Goal: Download file/media

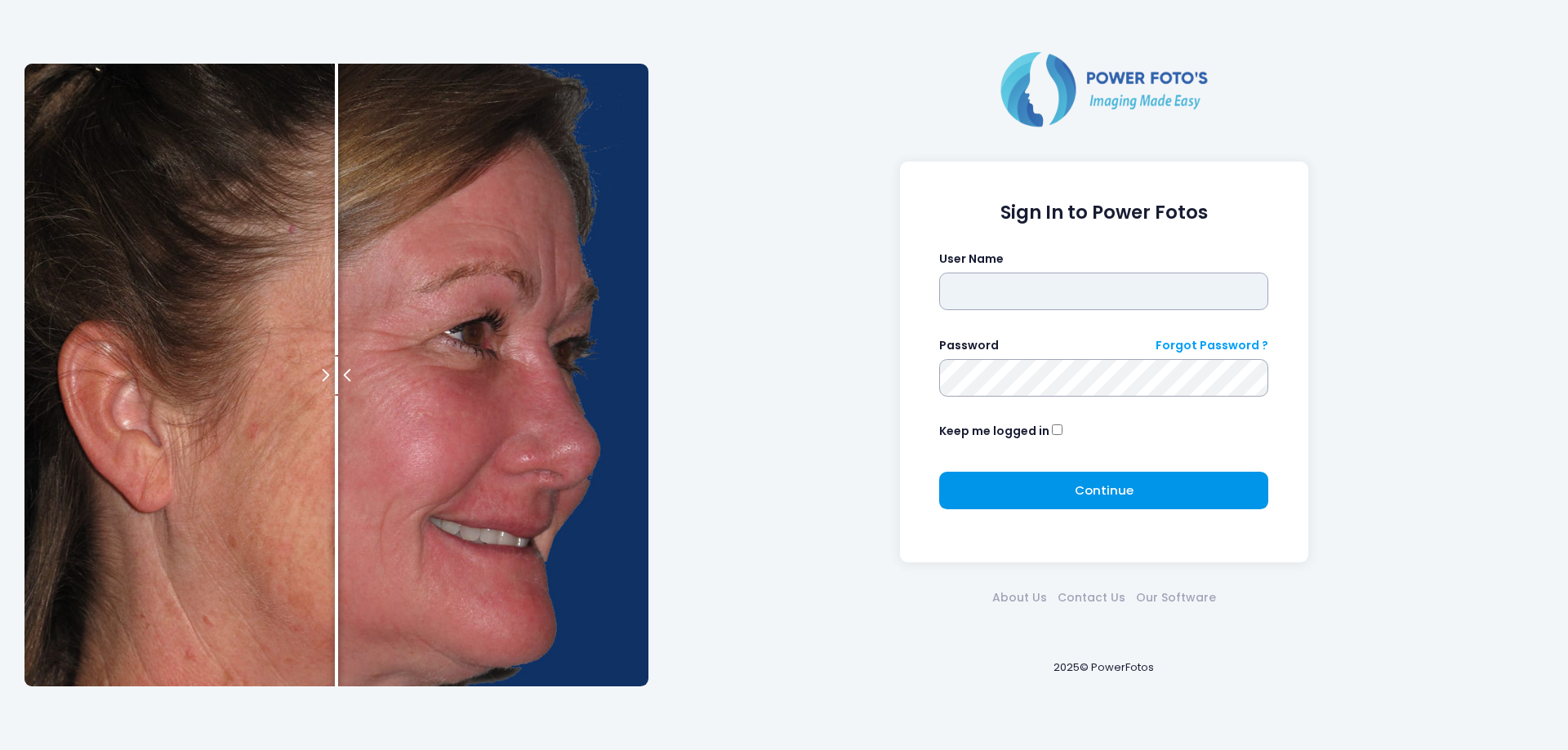
type input "********"
click at [1111, 499] on span "Continue" at bounding box center [1104, 490] width 59 height 17
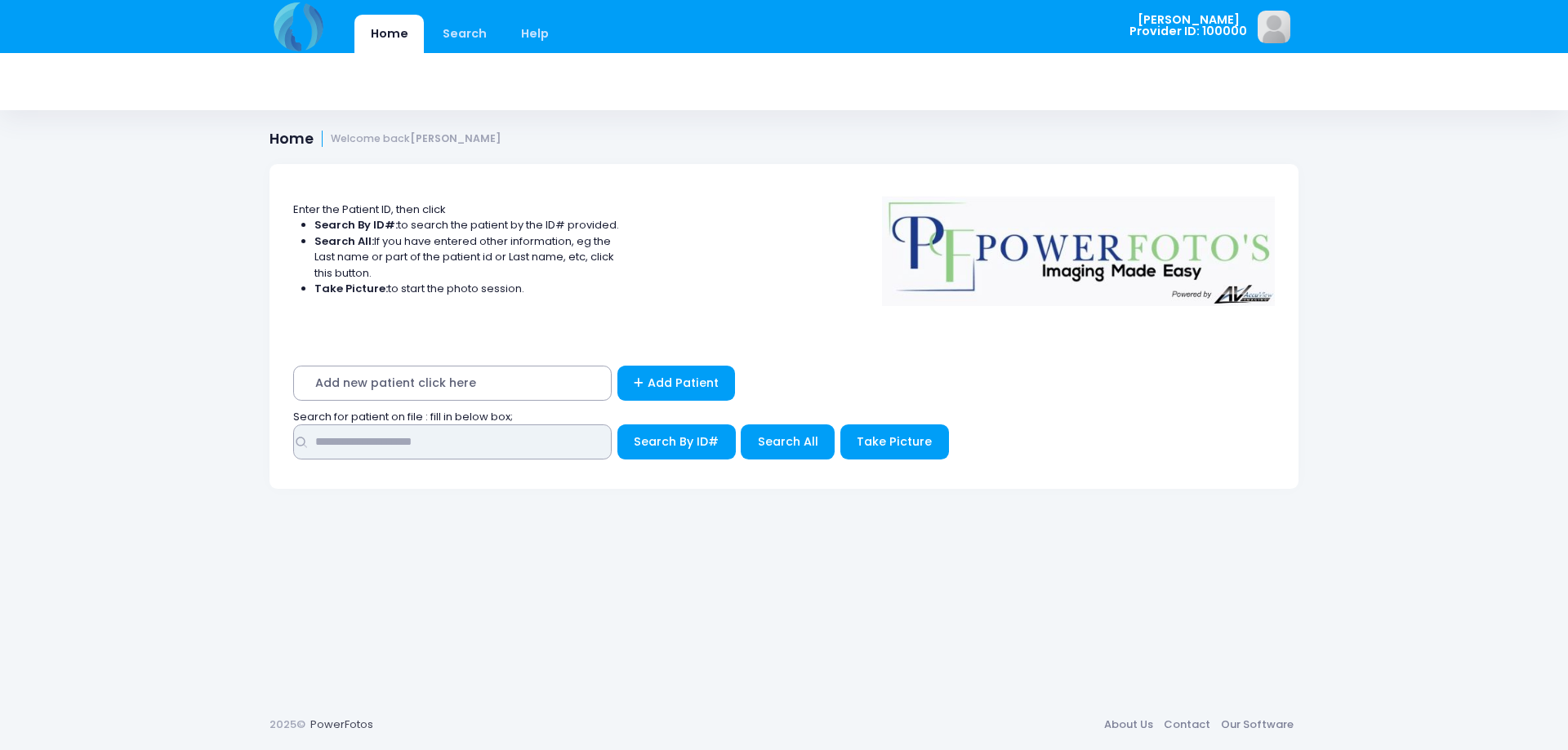
click at [451, 449] on input "text" at bounding box center [452, 442] width 318 height 35
type input "*******"
click at [794, 437] on span "Search All" at bounding box center [788, 441] width 60 height 17
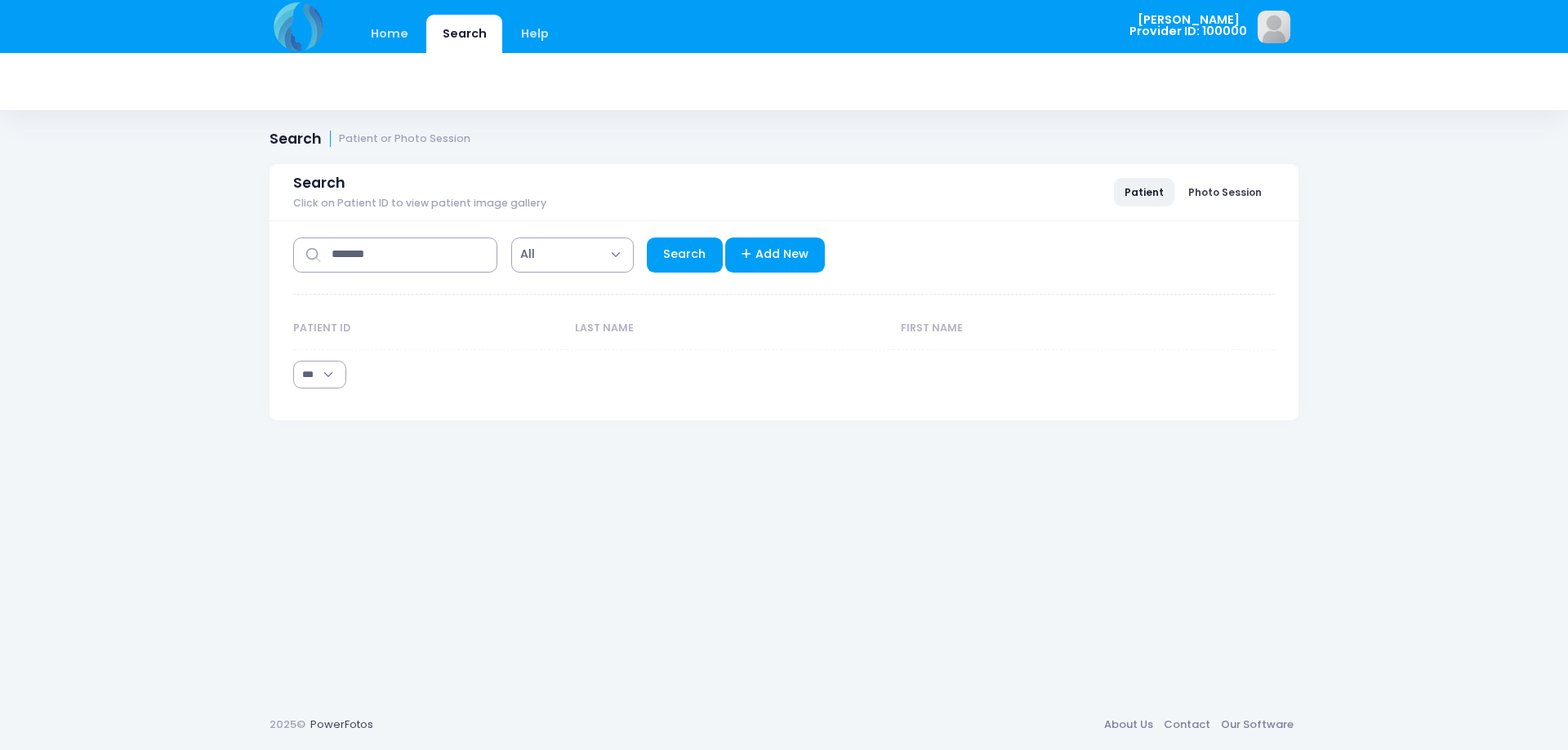
select select "***"
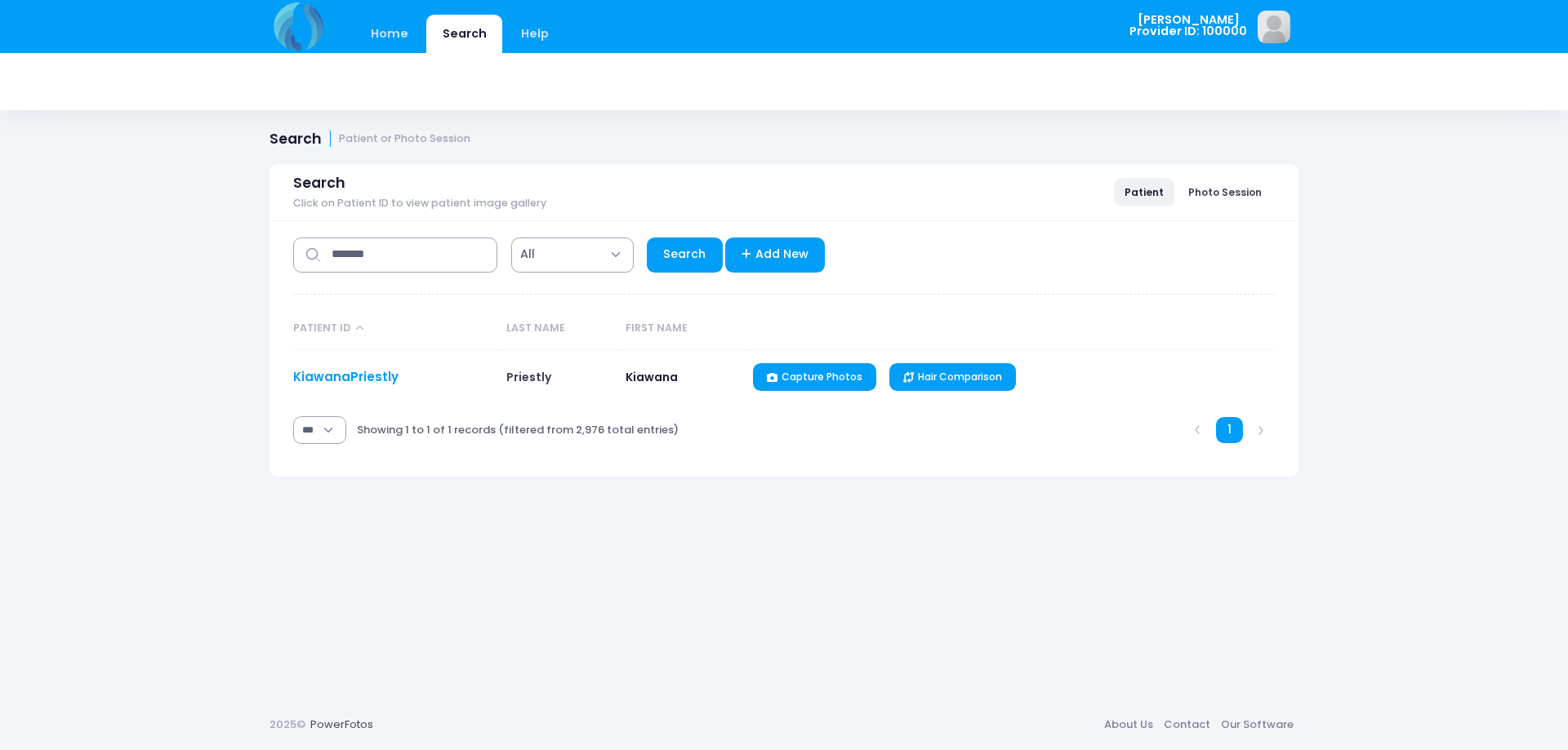
click at [336, 380] on link "KiawanaPriestly" at bounding box center [345, 377] width 105 height 17
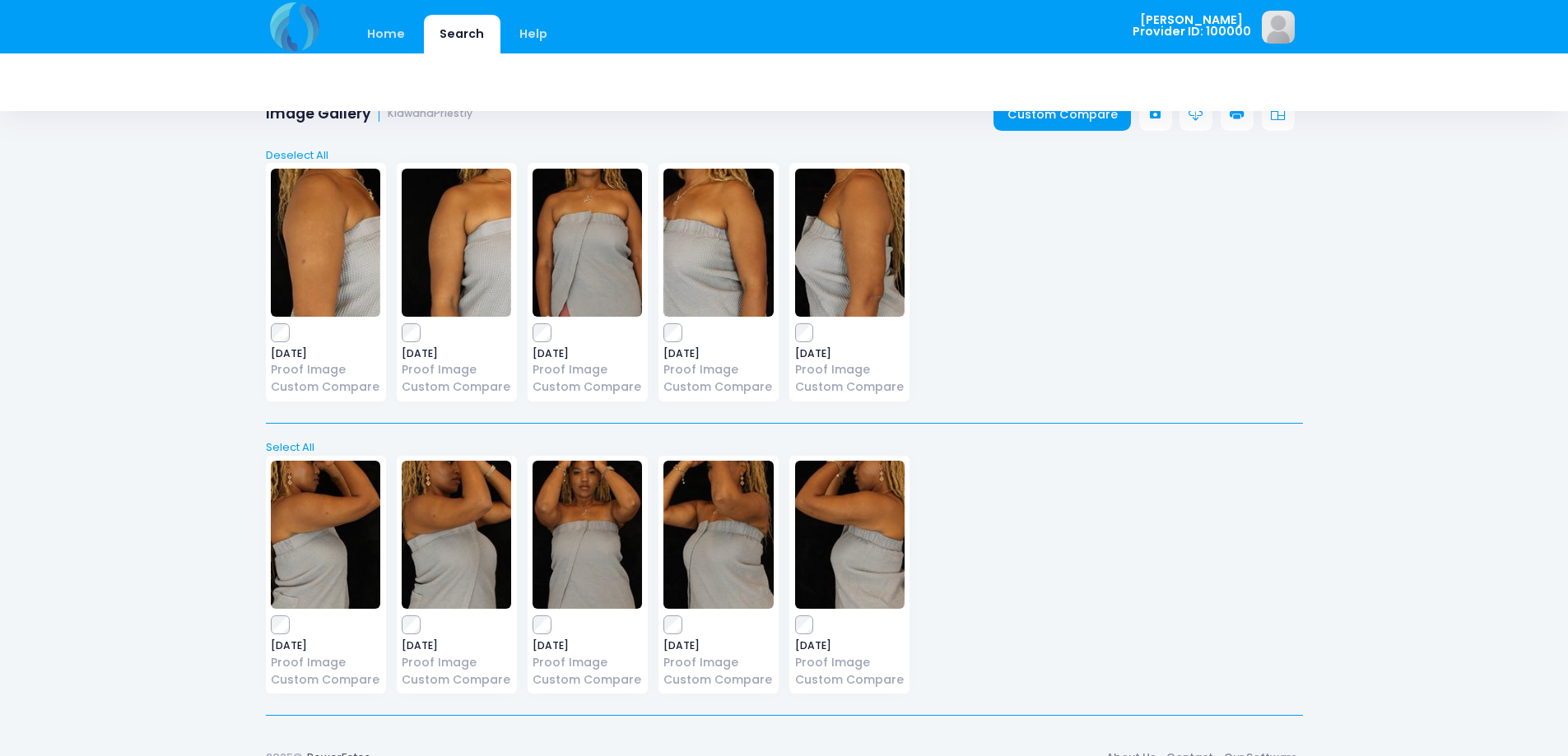
scroll to position [61, 0]
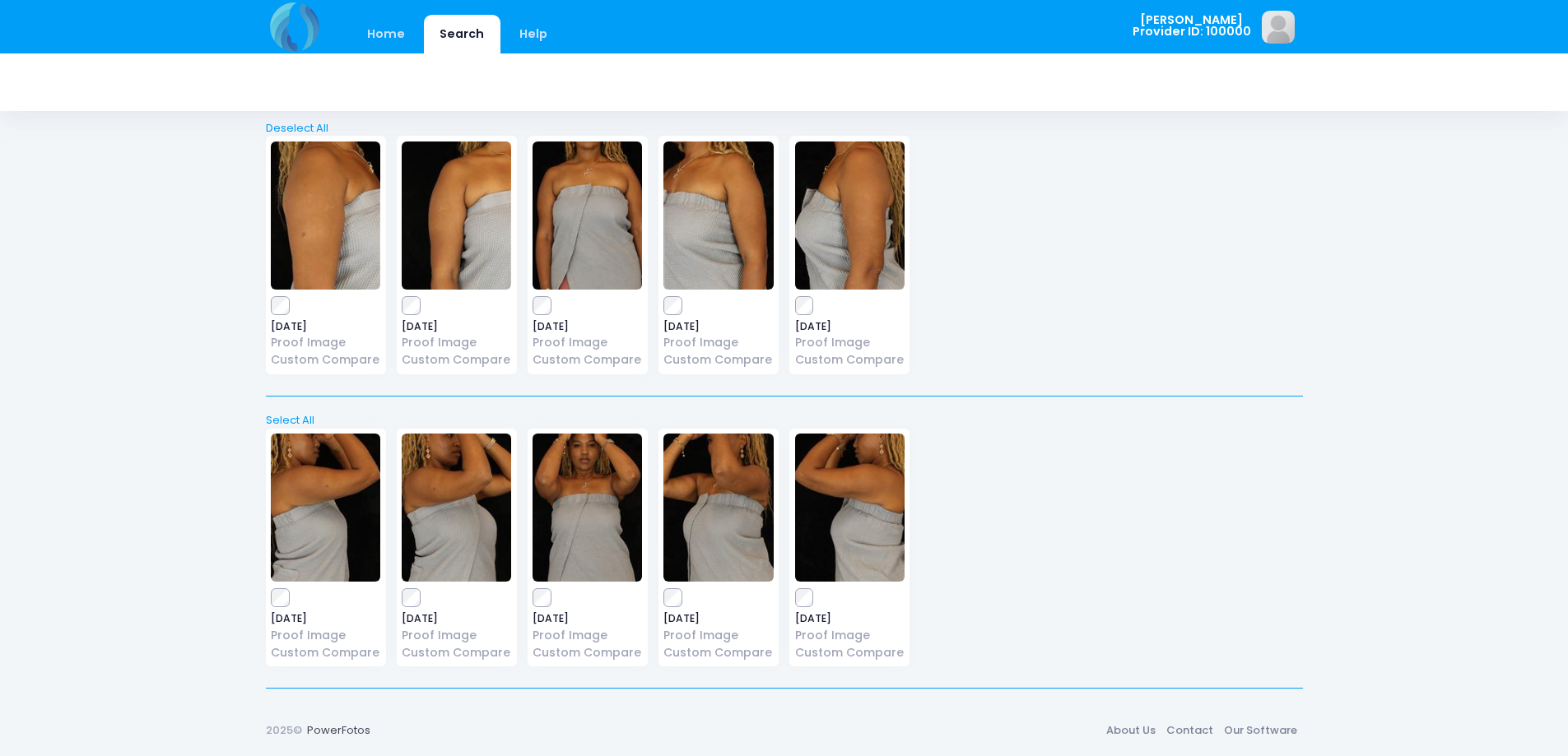
click at [786, 607] on div "2025-08-14 Proof Image Custom Compare" at bounding box center [850, 548] width 130 height 239
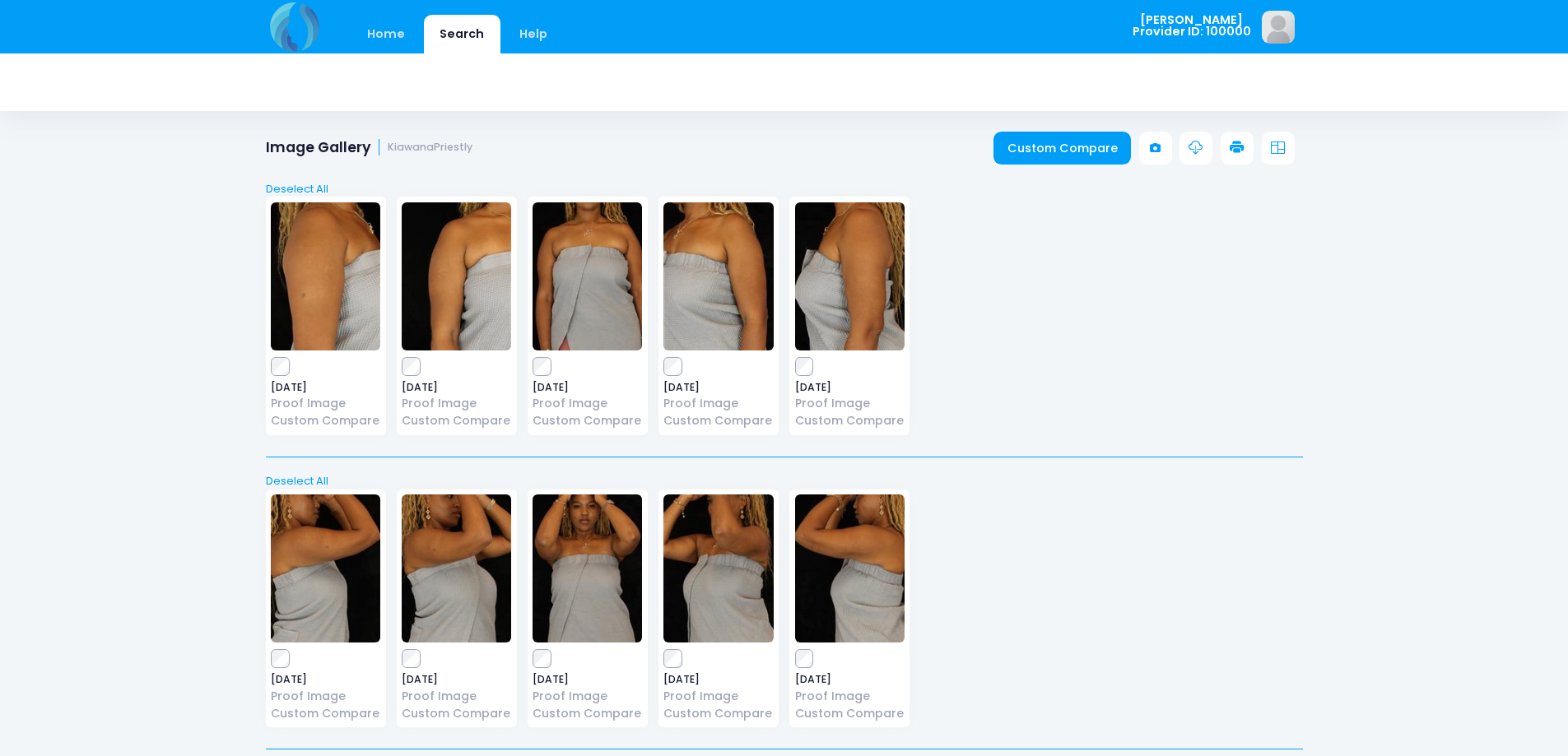
click at [1197, 157] on div "Select All Deselect All 2025-08-14 Proof Image Custom Compare" at bounding box center [784, 461] width 1037 height 610
click at [1202, 149] on icon at bounding box center [1196, 148] width 15 height 15
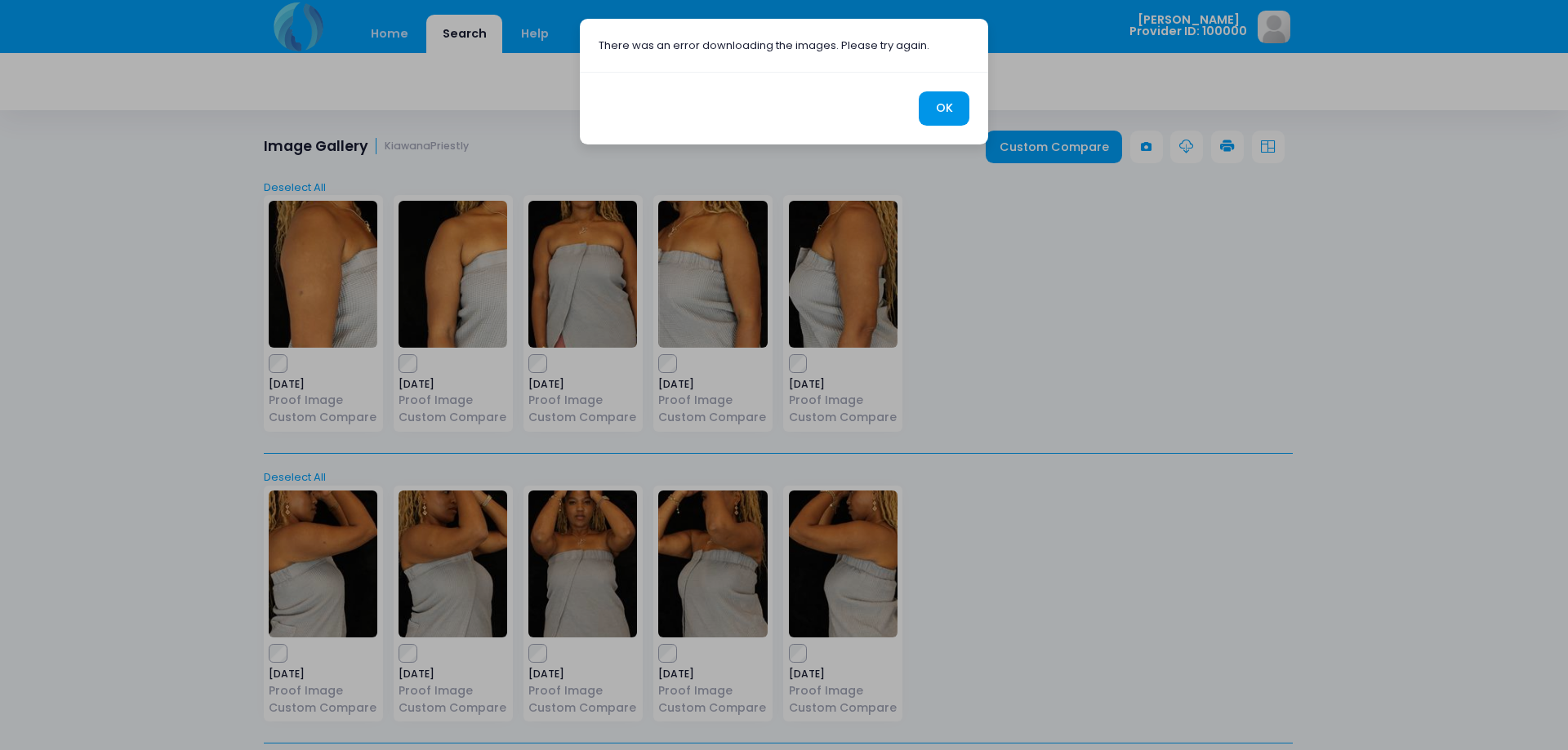
click at [950, 105] on button "OK" at bounding box center [944, 109] width 51 height 35
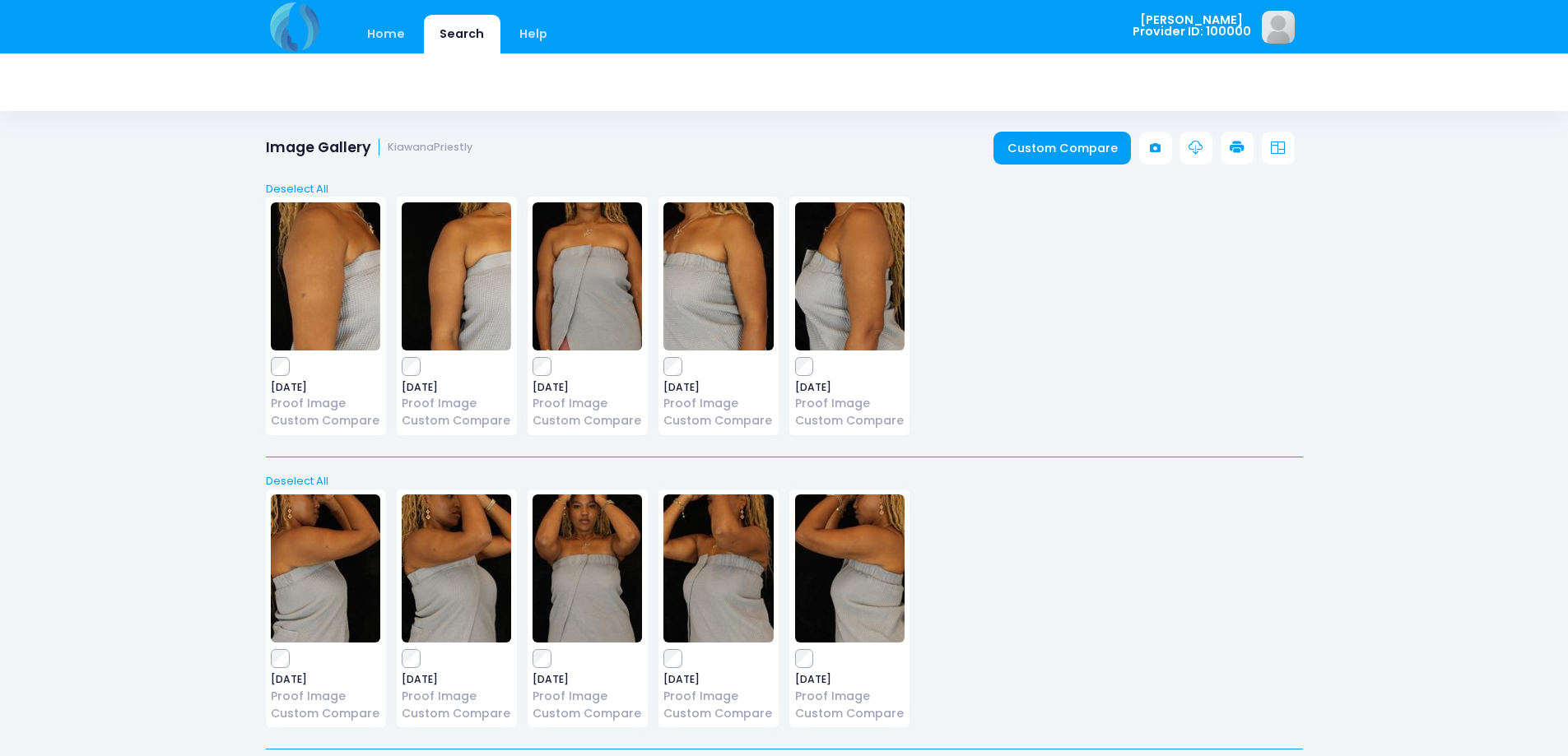
click at [1239, 150] on icon at bounding box center [1237, 148] width 15 height 15
click at [1141, 535] on div "2025-08-14 Proof Image Custom Compare 2025-08-14 Proof Image 2025-08-14" at bounding box center [784, 611] width 1048 height 265
click at [1200, 148] on icon at bounding box center [1196, 148] width 15 height 15
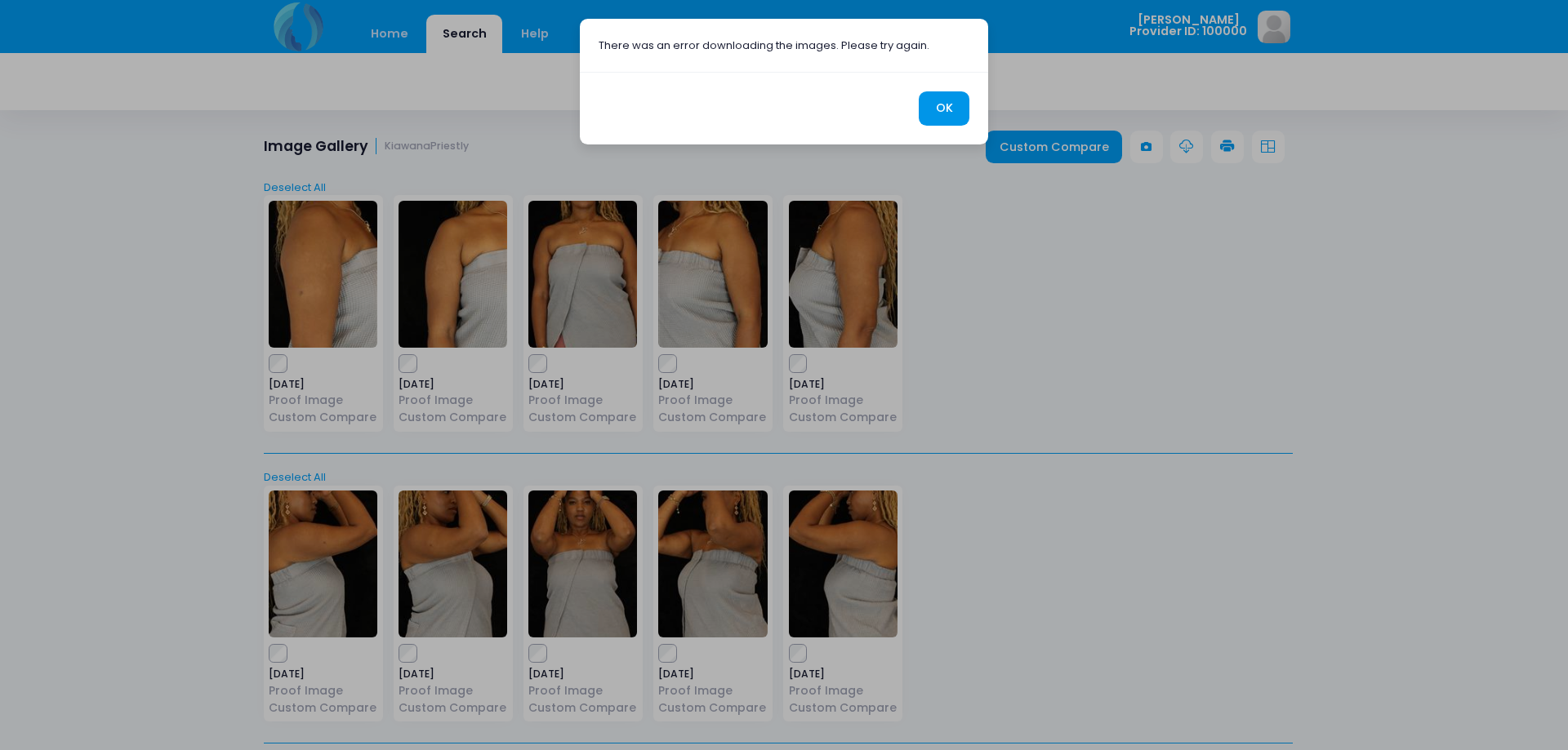
click at [945, 113] on button "OK" at bounding box center [944, 109] width 51 height 35
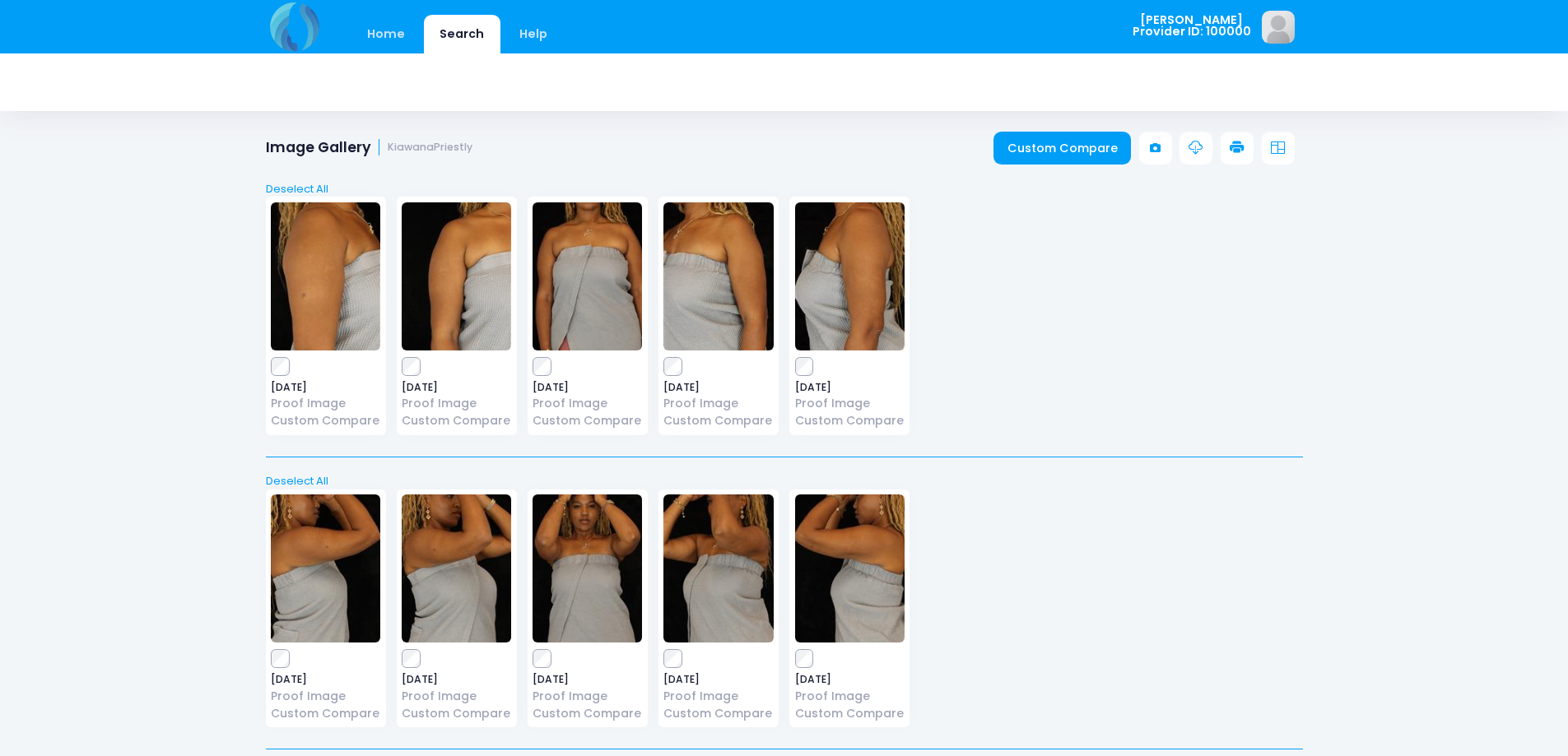
click at [1269, 149] on link at bounding box center [1278, 147] width 33 height 33
click at [286, 191] on link "Select All" at bounding box center [784, 189] width 1048 height 17
click at [1200, 154] on icon at bounding box center [1196, 148] width 15 height 15
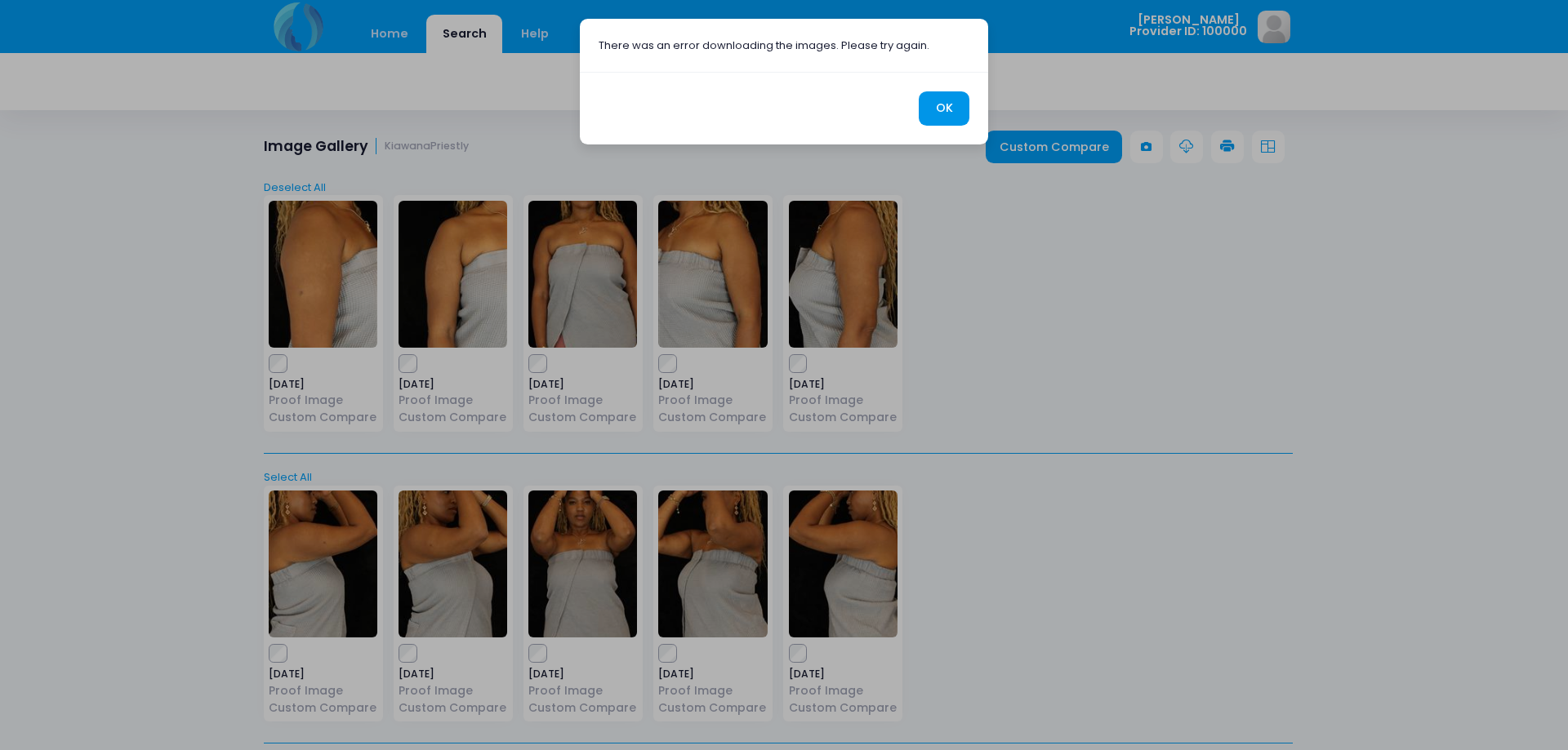
drag, startPoint x: 989, startPoint y: 105, endPoint x: 941, endPoint y: 119, distance: 50.0
click at [981, 108] on div "There was an error downloading the images. Please try again. OK" at bounding box center [784, 375] width 1568 height 750
click at [941, 119] on button "OK" at bounding box center [947, 109] width 52 height 36
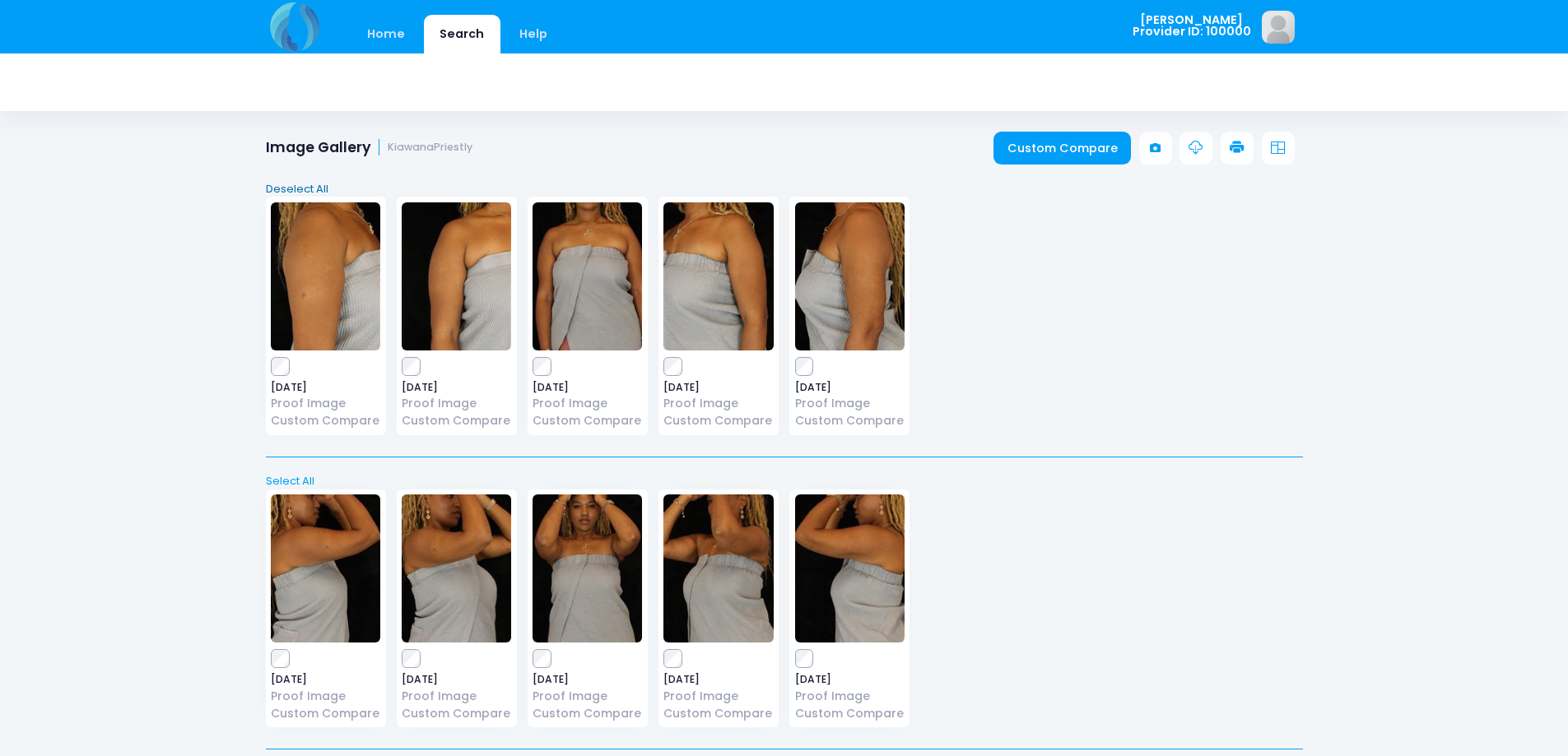
click at [304, 191] on link "Deselect All" at bounding box center [784, 189] width 1048 height 17
click at [310, 300] on img at bounding box center [325, 277] width 109 height 148
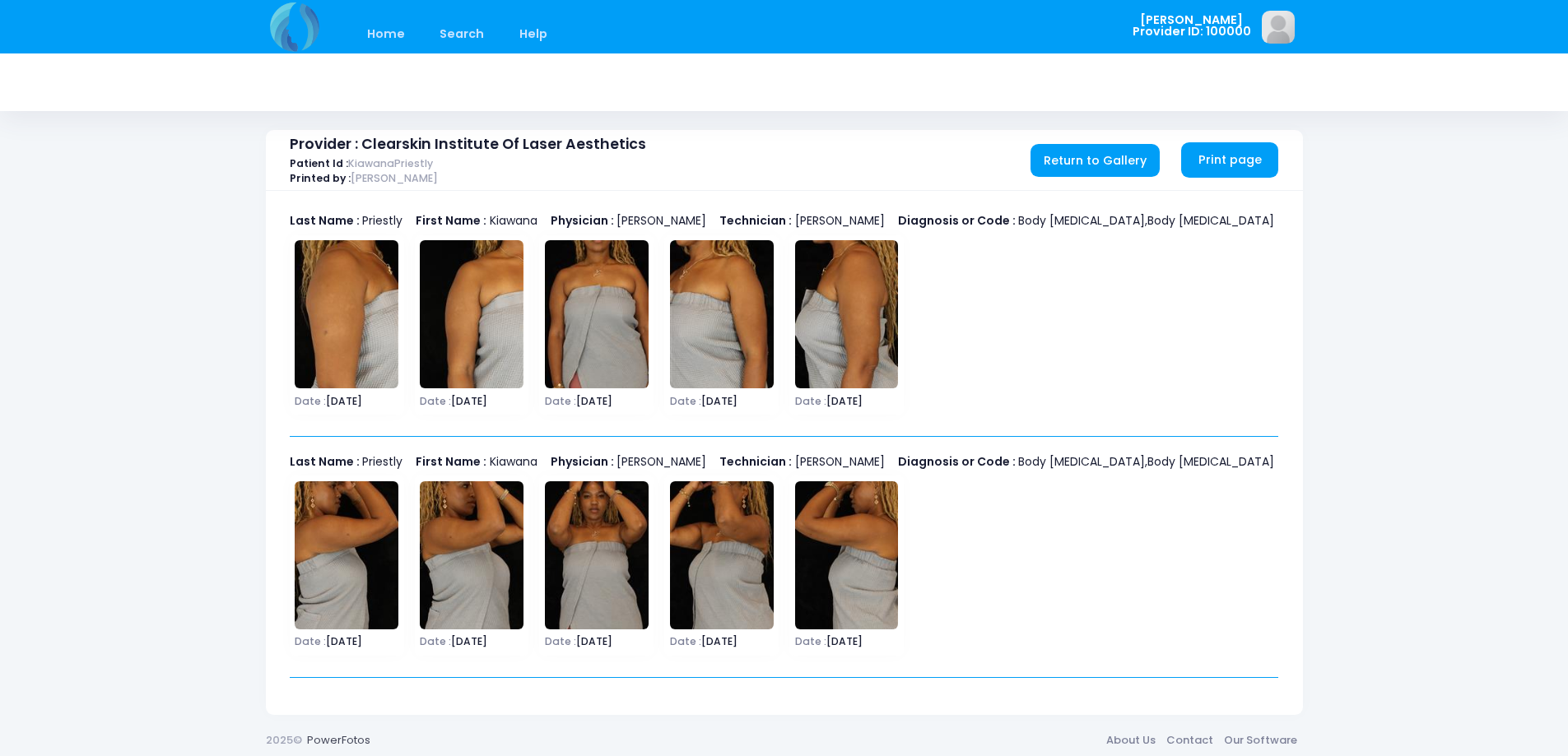
scroll to position [19, 0]
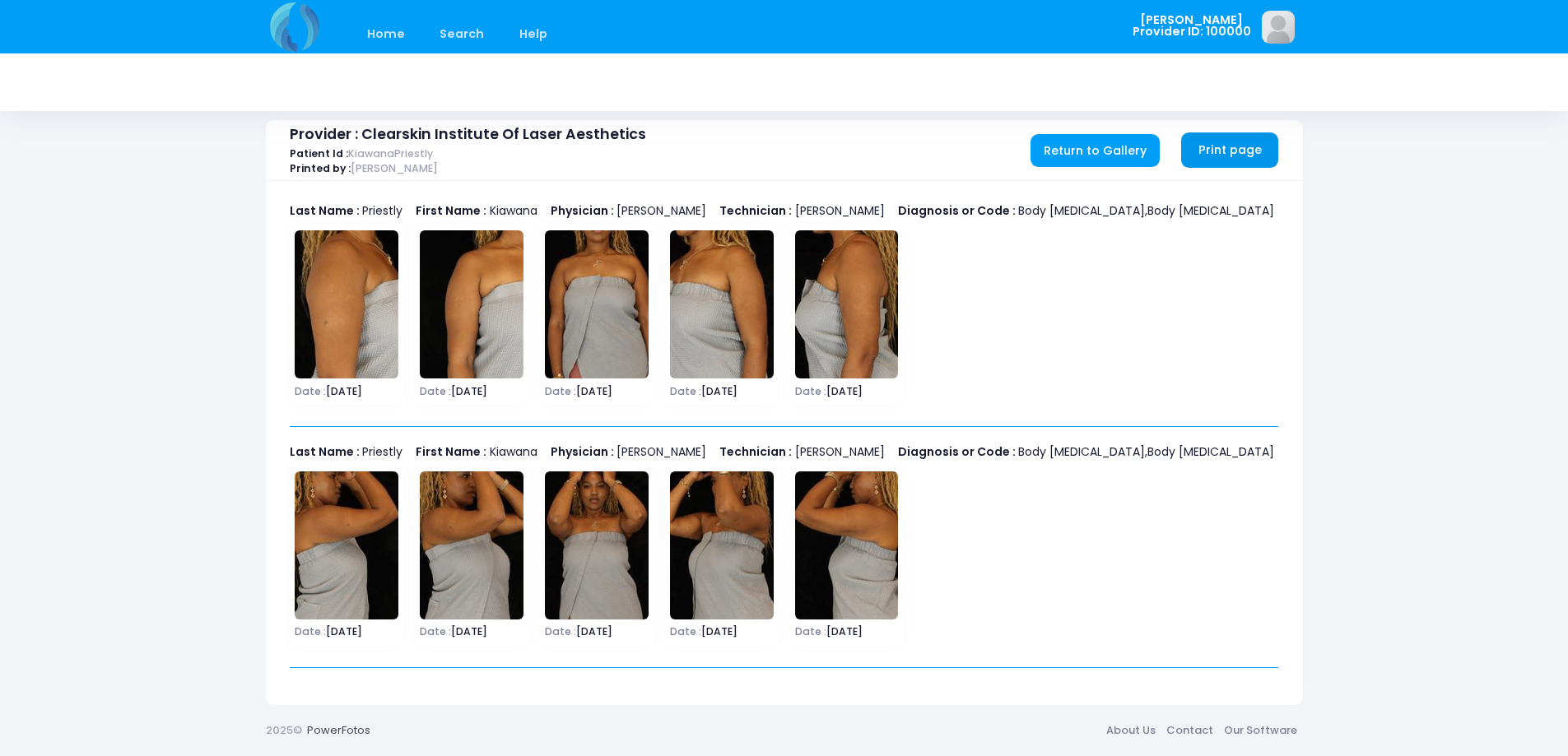
click at [1240, 156] on link "Print page" at bounding box center [1230, 150] width 97 height 35
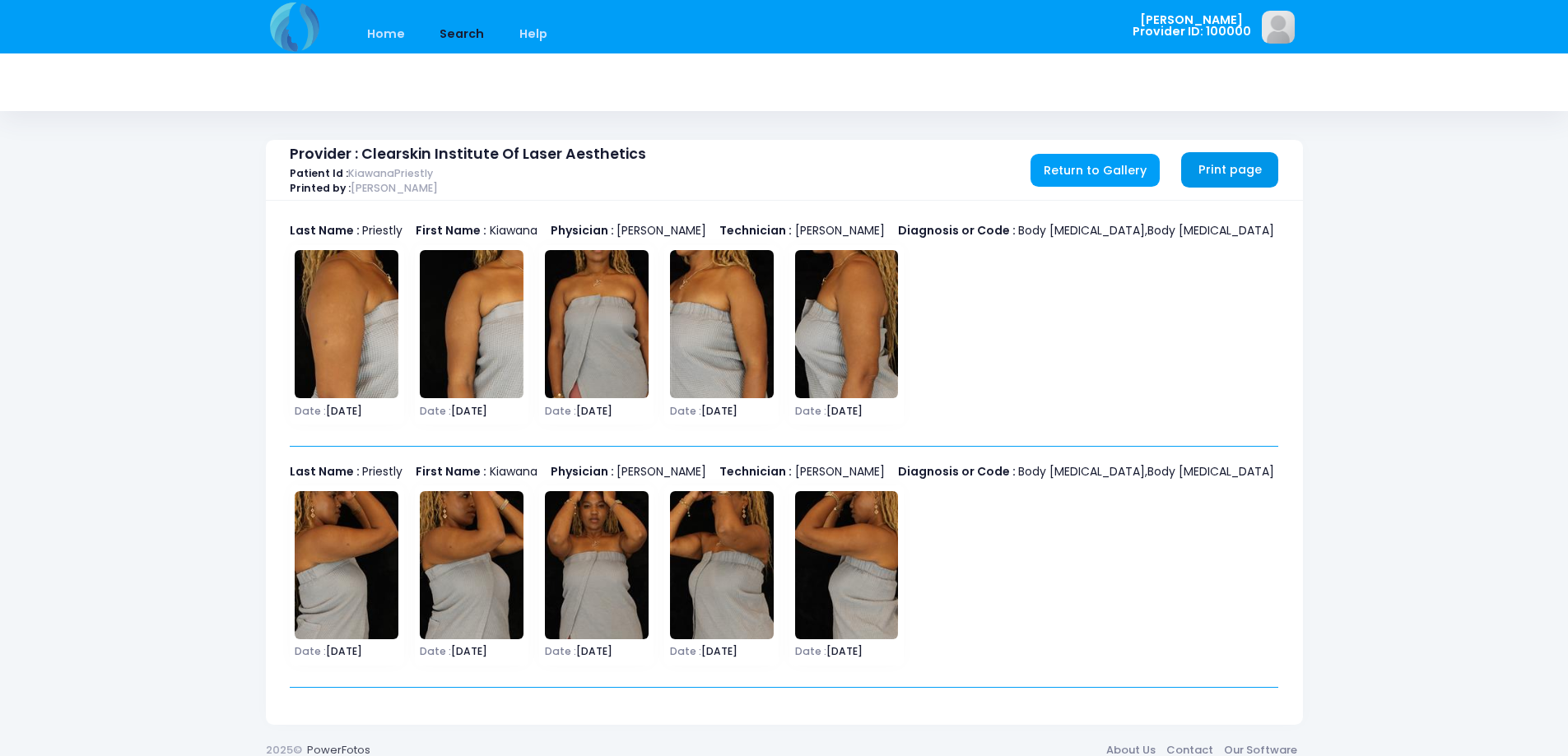
scroll to position [19, 0]
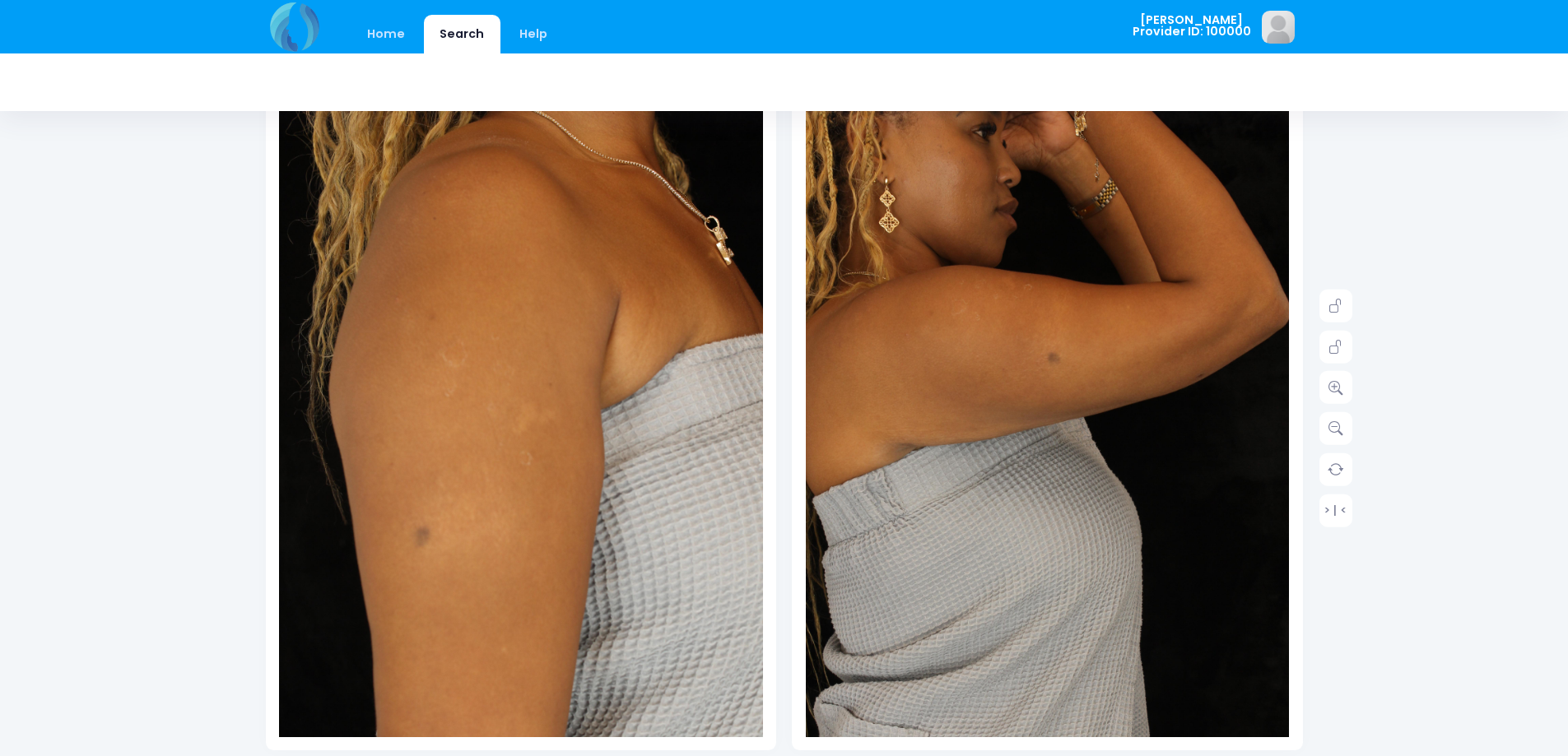
scroll to position [801, 0]
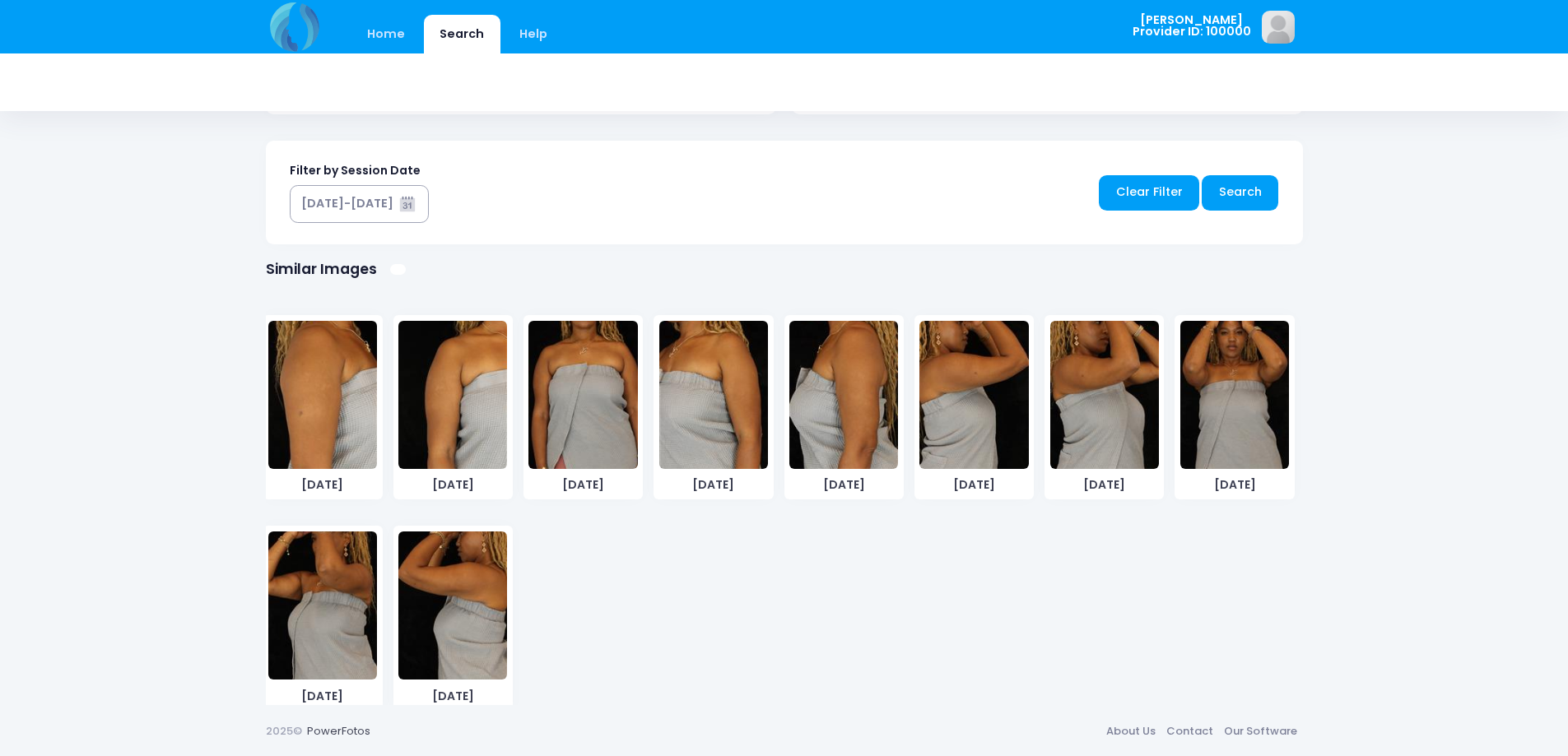
click at [446, 411] on img at bounding box center [452, 395] width 108 height 148
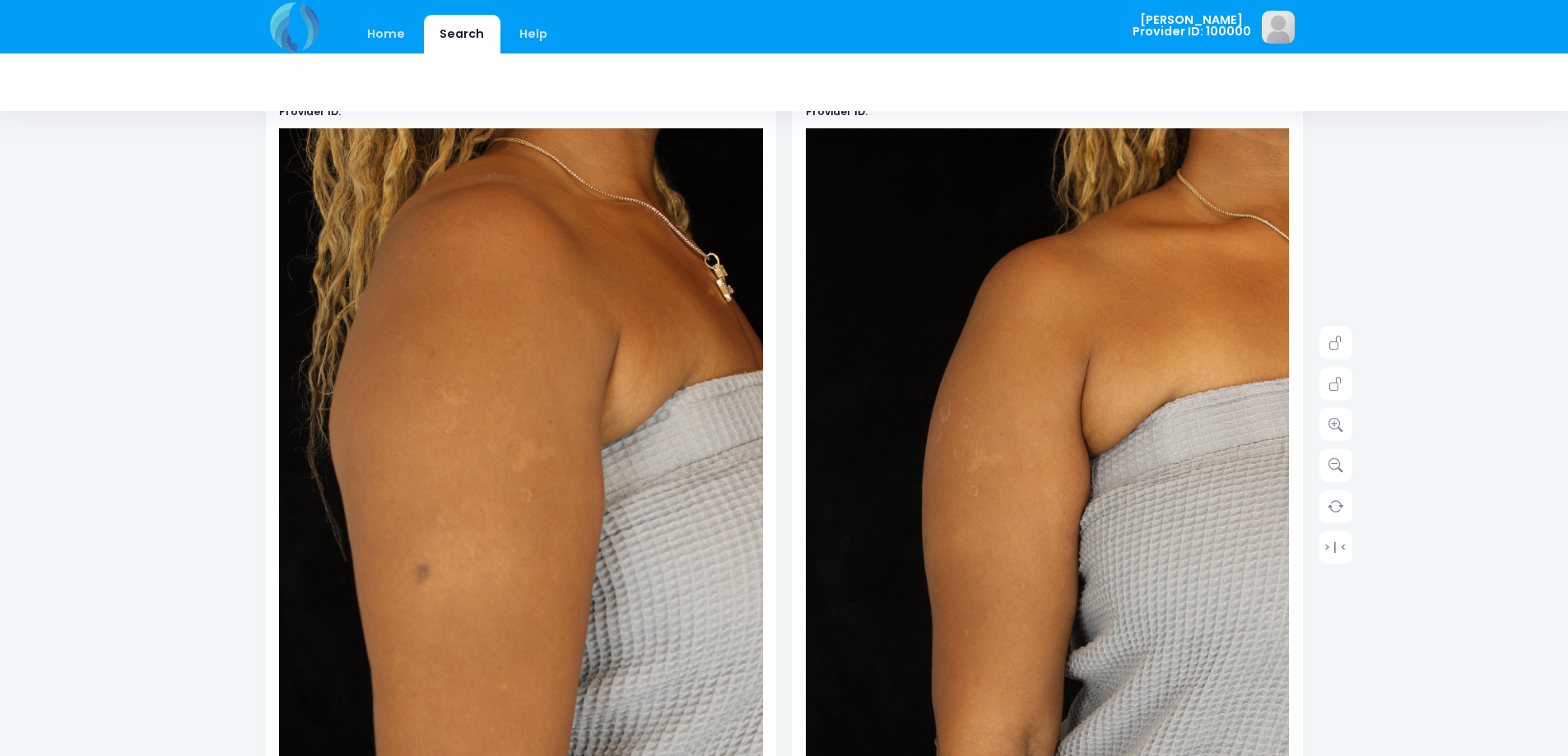
scroll to position [156, 0]
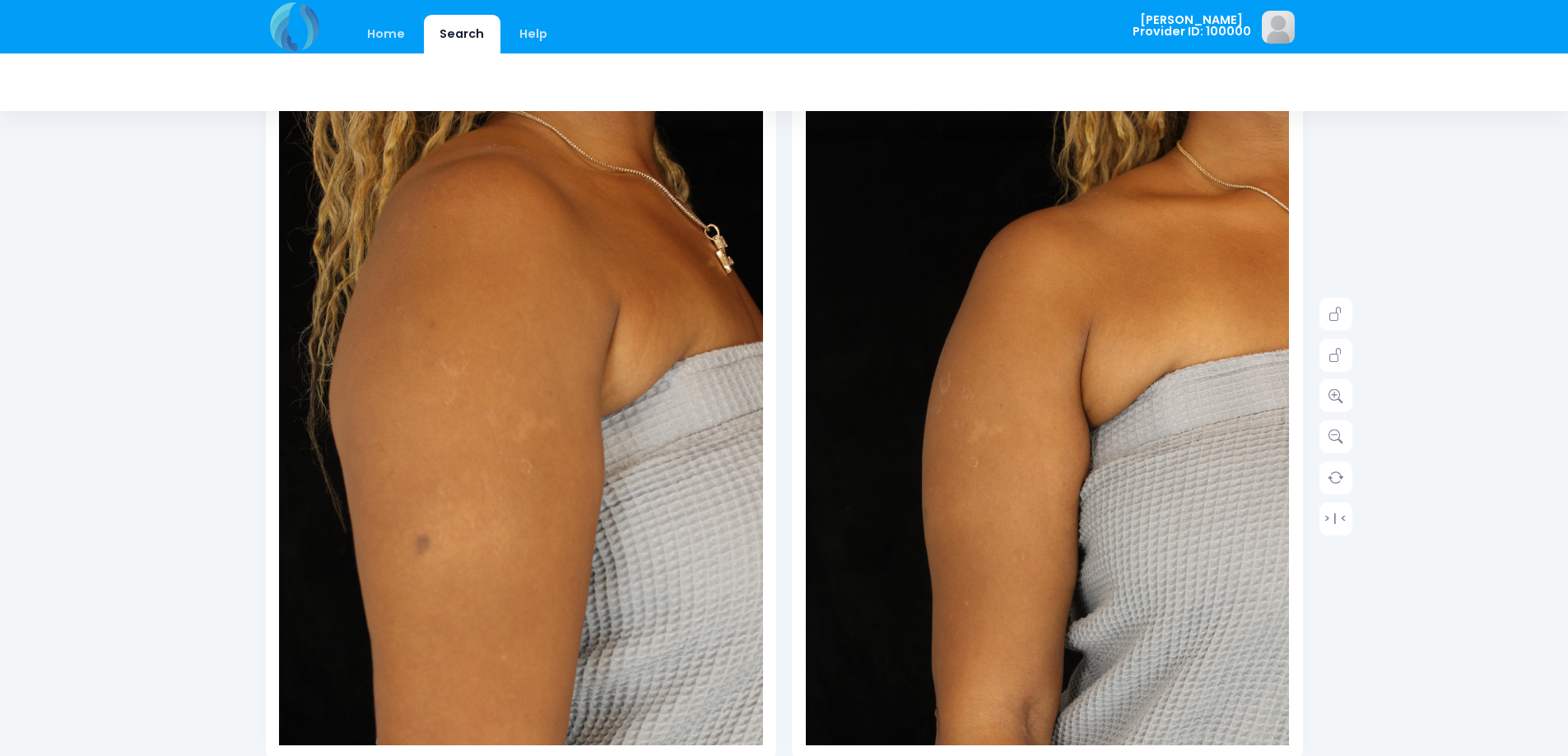
click at [1375, 444] on div "Home Search Help Tzaysoff Logout" at bounding box center [784, 622] width 1568 height 1557
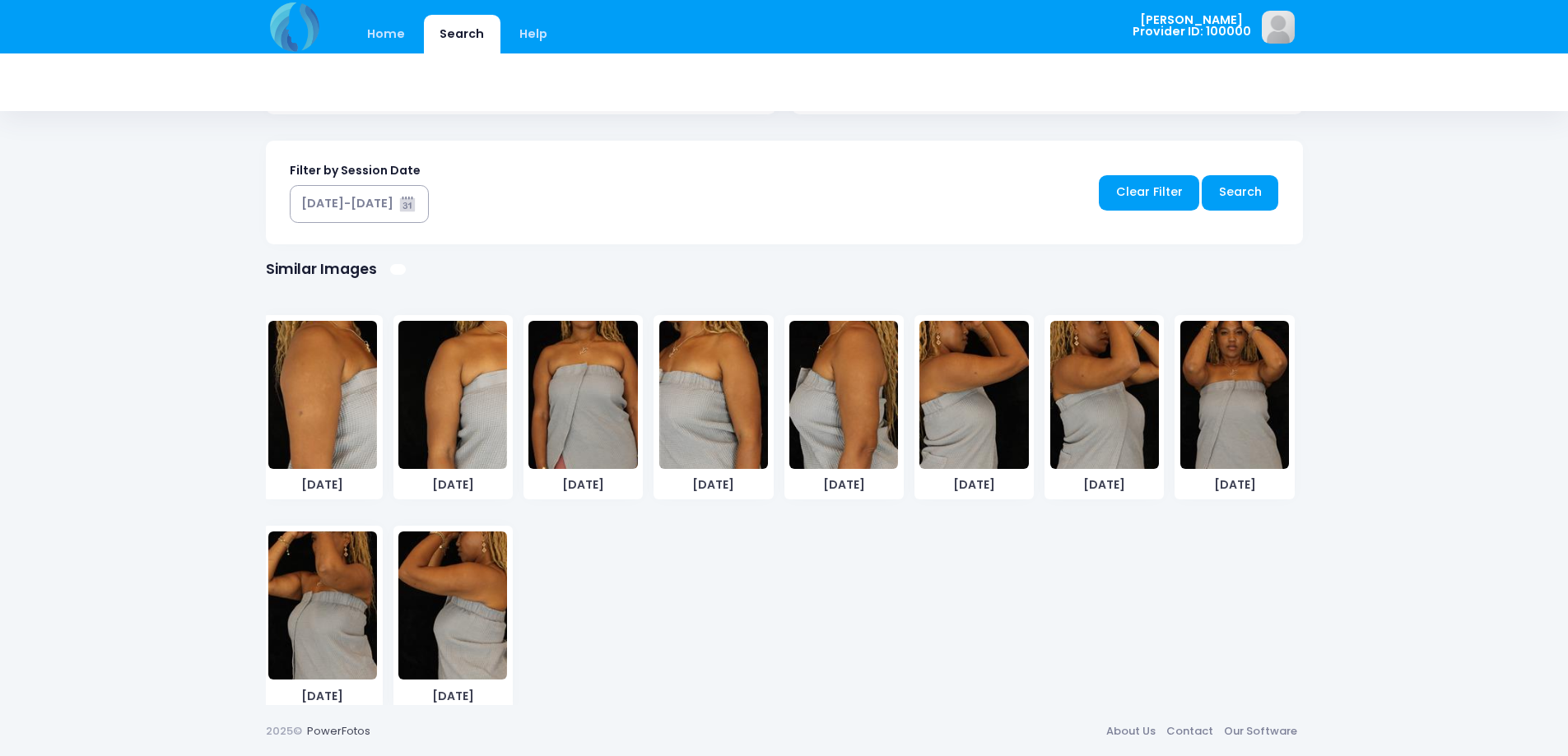
click at [581, 426] on img at bounding box center [583, 395] width 108 height 148
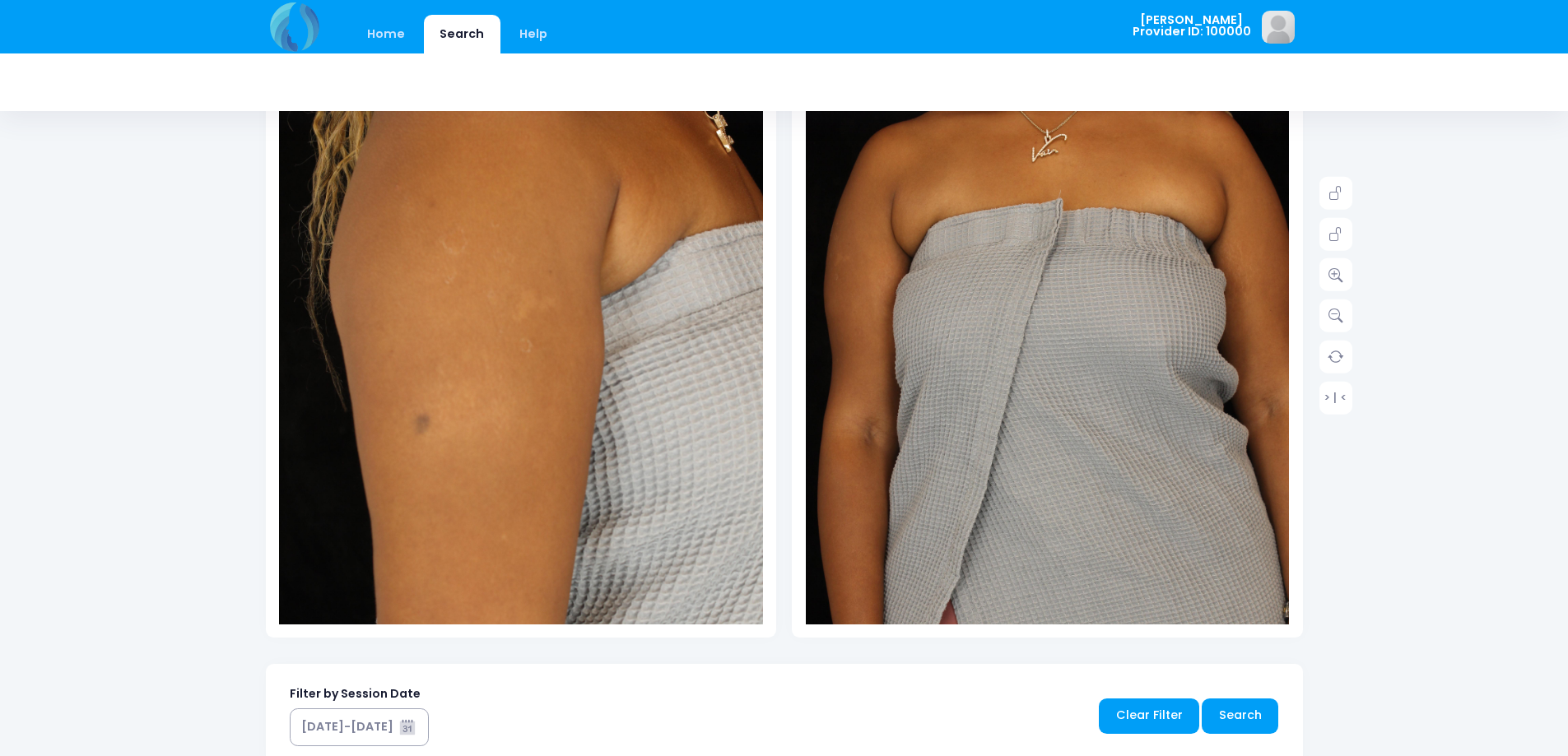
scroll to position [801, 0]
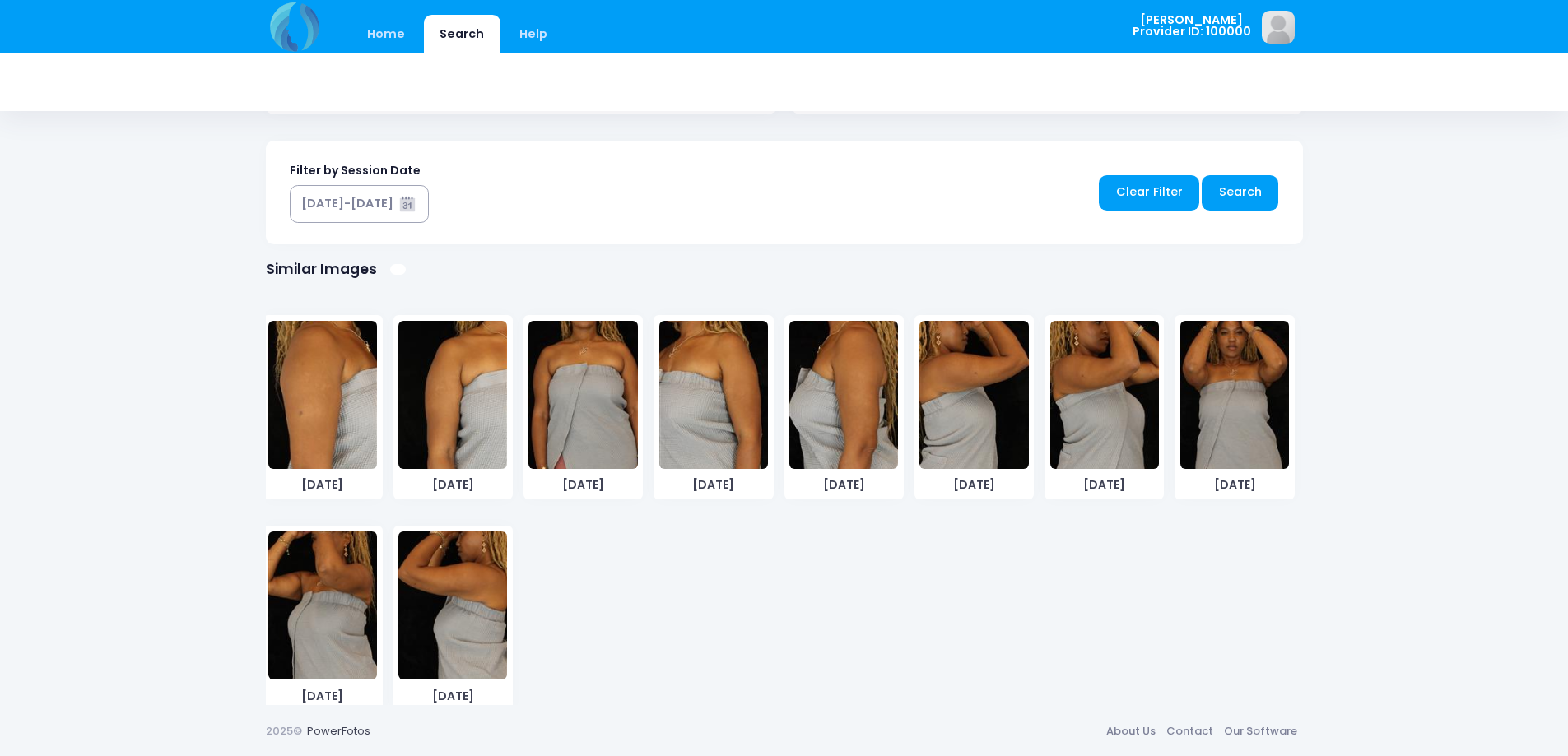
click at [703, 432] on img at bounding box center [713, 395] width 108 height 148
click at [832, 411] on img at bounding box center [843, 395] width 108 height 148
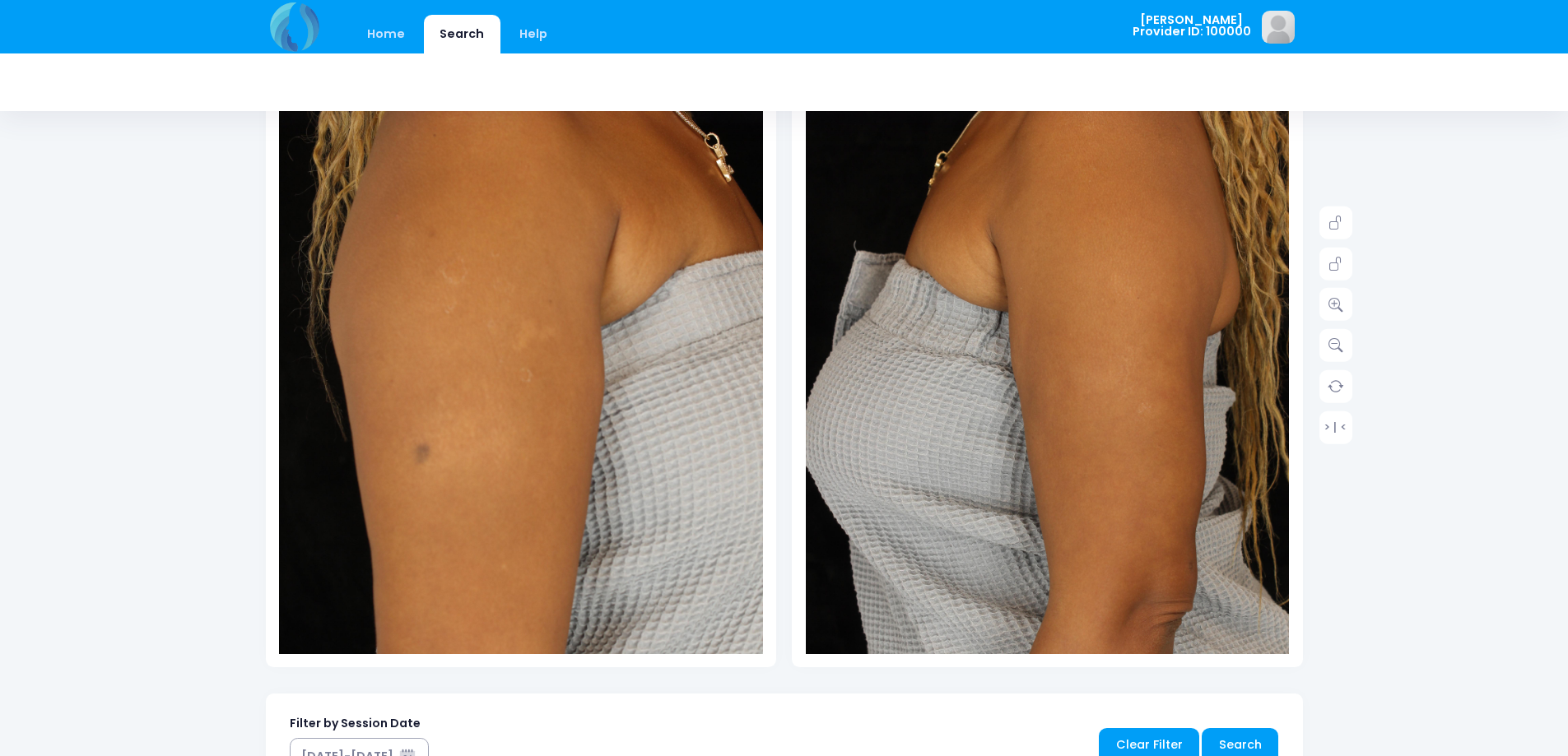
scroll to position [650, 0]
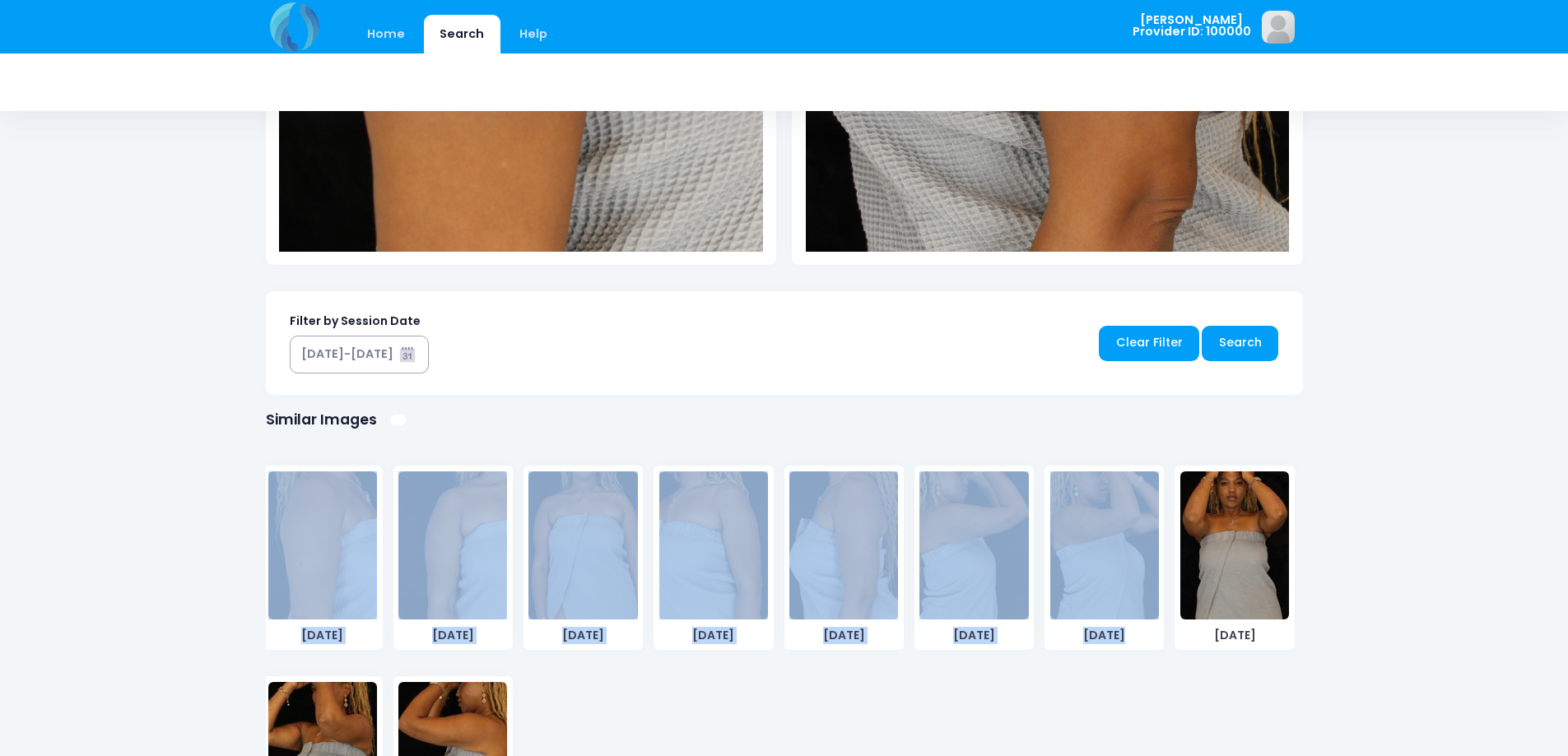
click at [1467, 429] on div "Home Search Help Tzaysoff Logout" at bounding box center [784, 128] width 1568 height 1557
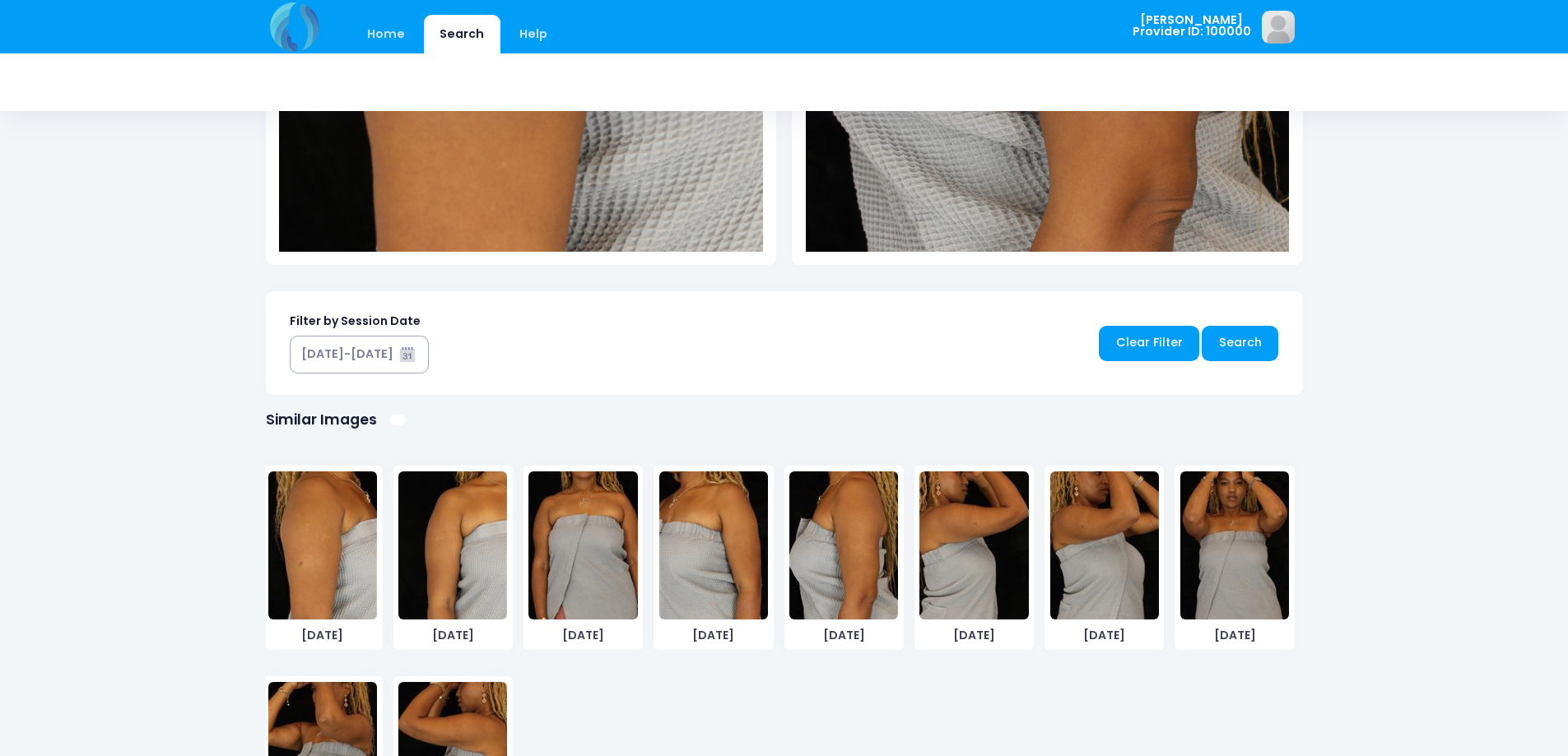
click at [1464, 479] on div "Home Search Help Tzaysoff Logout" at bounding box center [784, 128] width 1568 height 1557
click at [970, 563] on img at bounding box center [973, 545] width 108 height 148
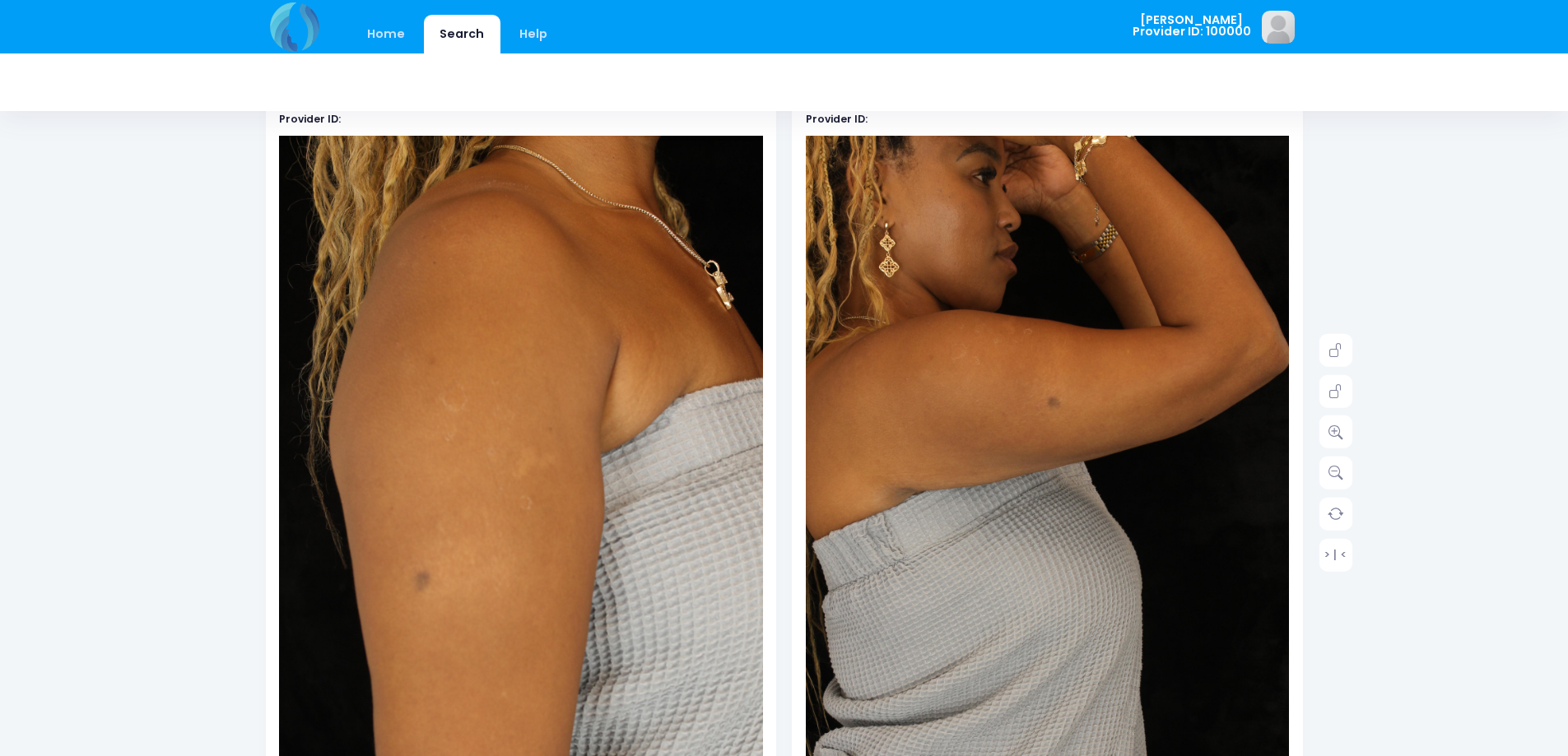
scroll to position [74, 0]
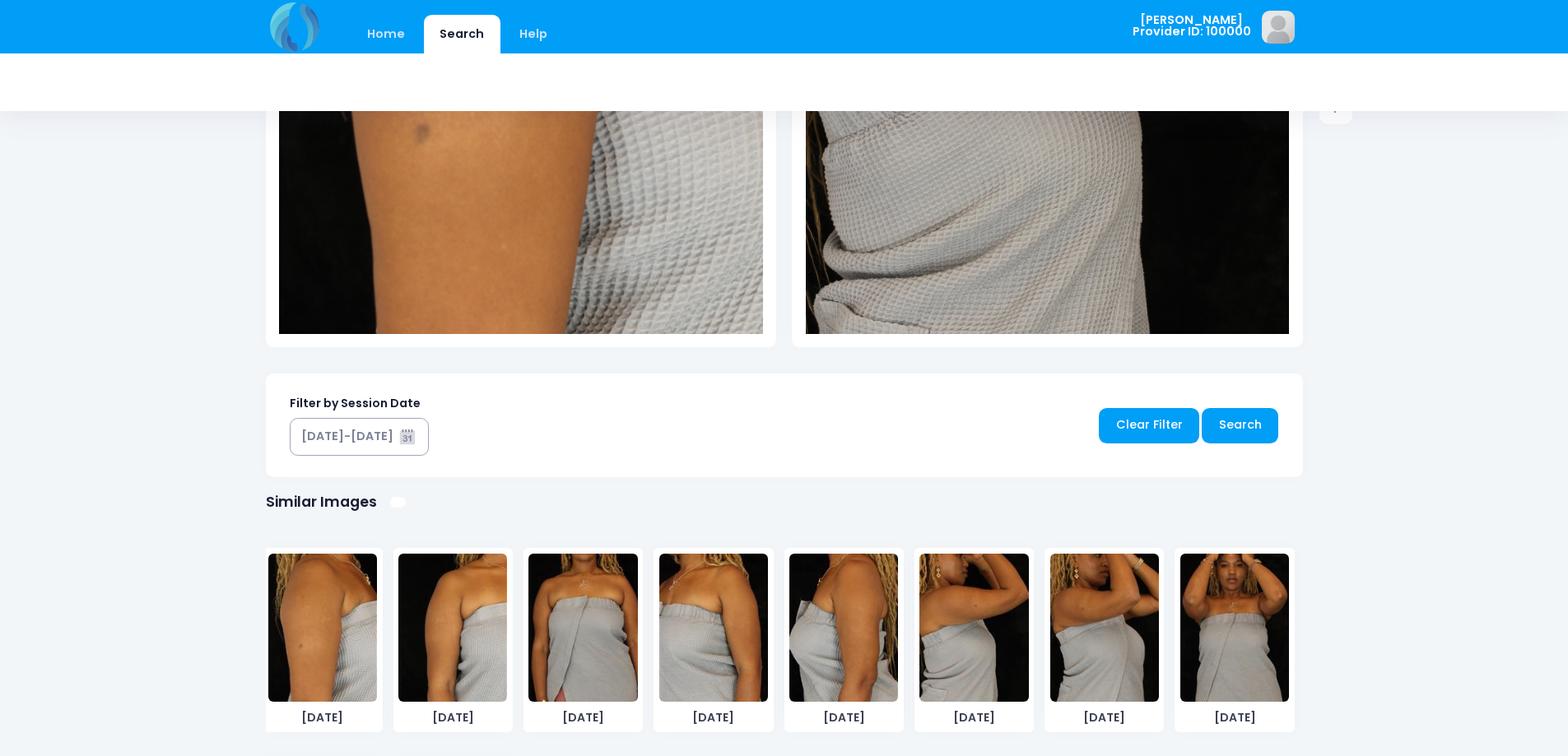
click at [1077, 639] on img at bounding box center [1104, 628] width 108 height 148
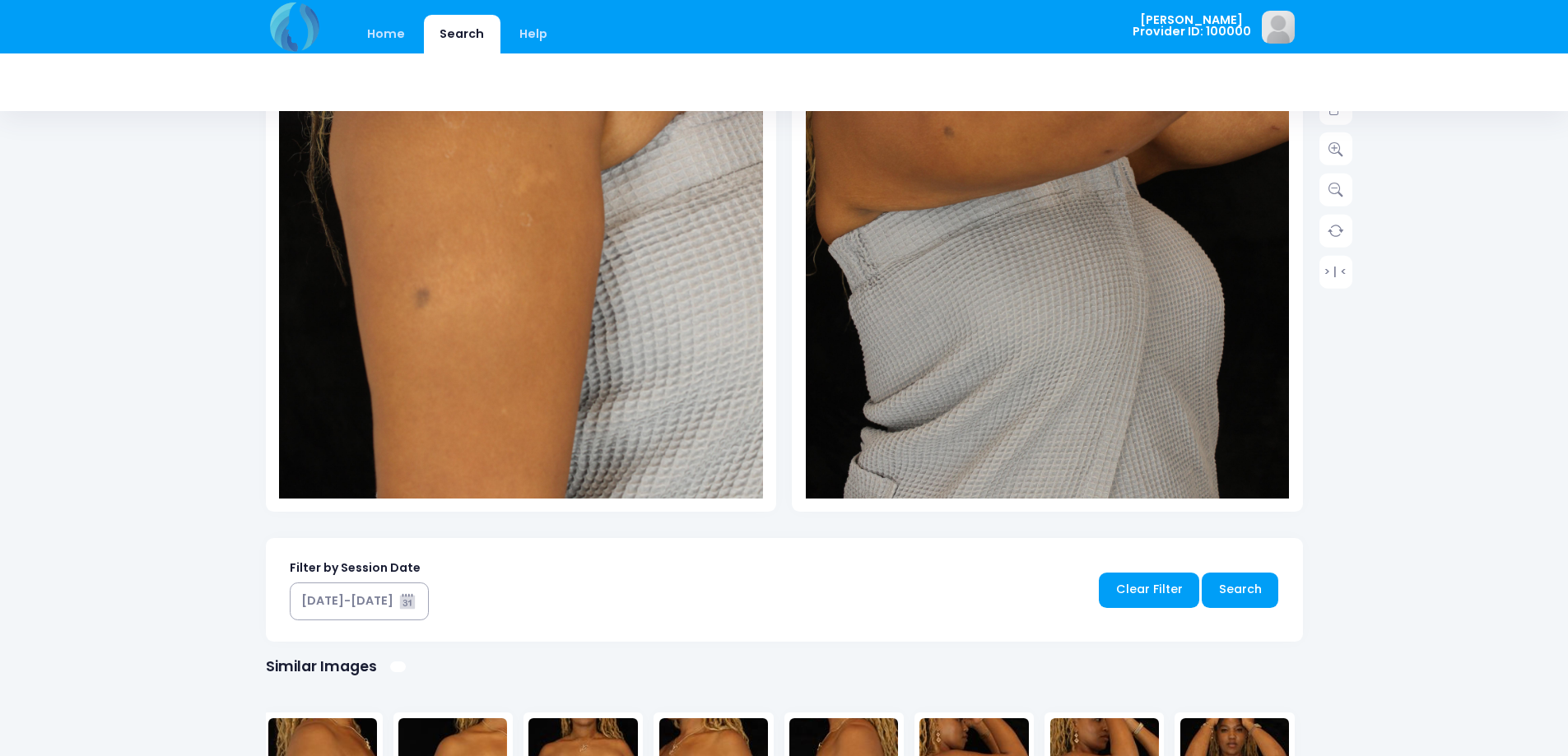
click at [1443, 494] on div "Home Search Help Tzaysoff Logout" at bounding box center [784, 374] width 1568 height 1557
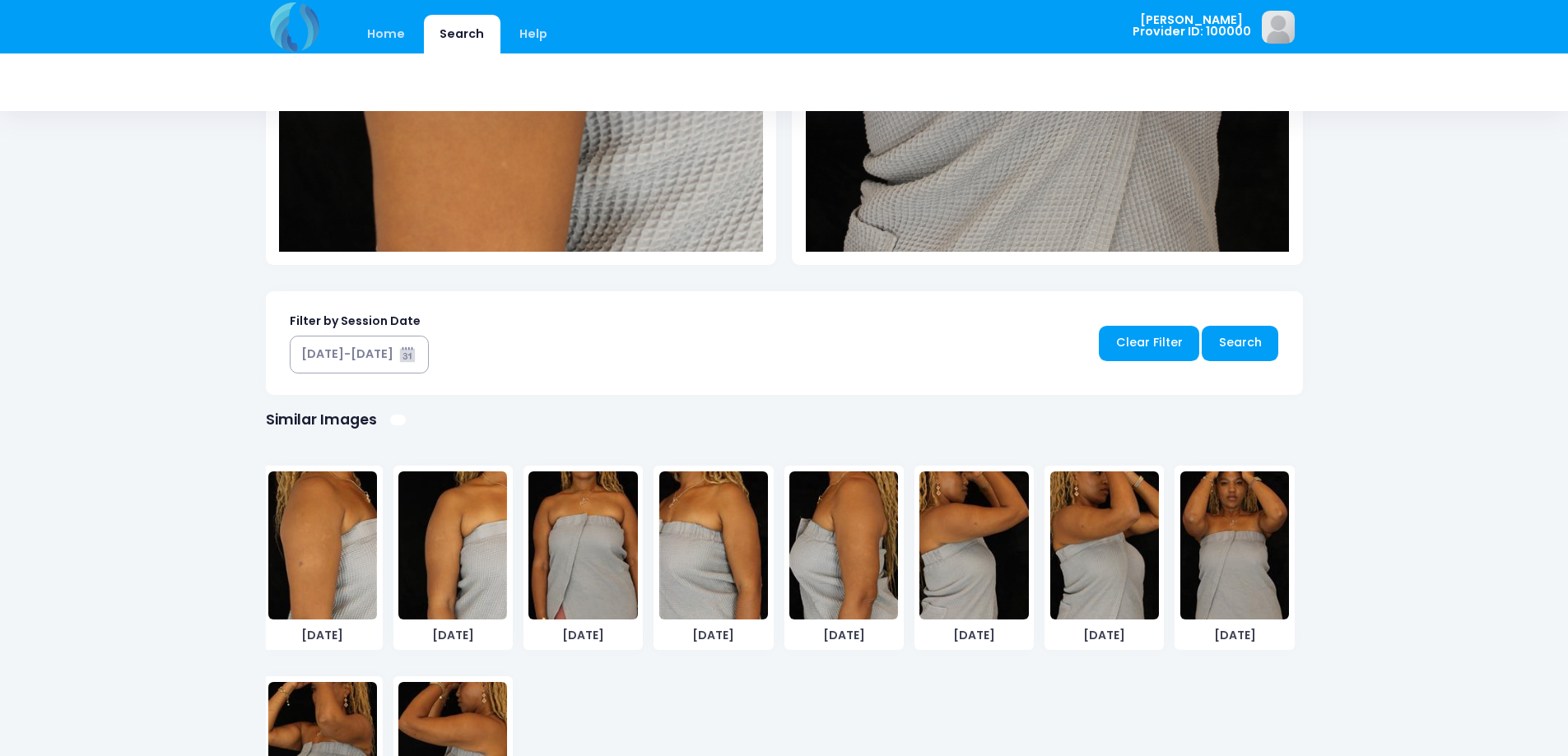
click at [1217, 549] on img at bounding box center [1234, 545] width 108 height 148
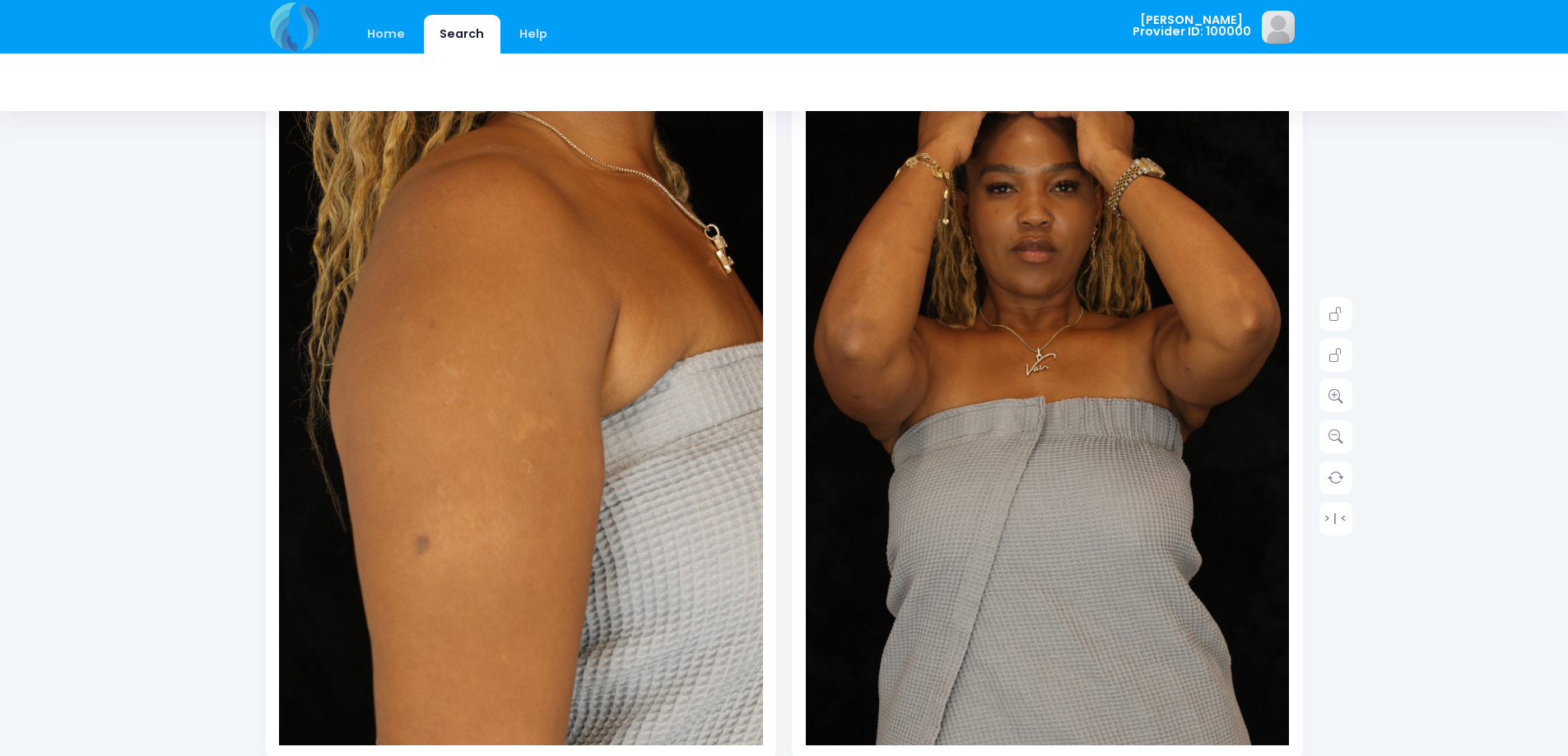
scroll to position [801, 0]
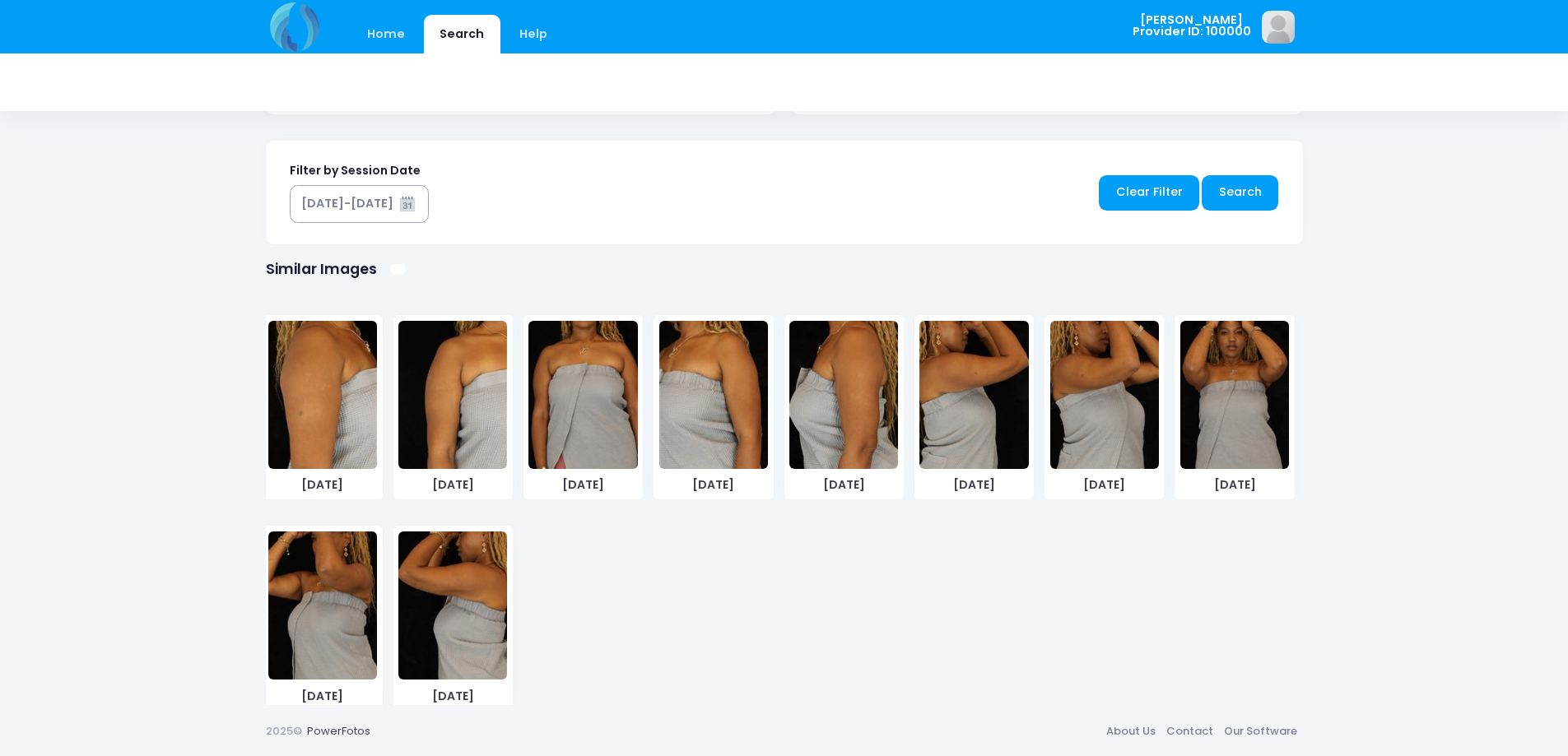
drag, startPoint x: 310, startPoint y: 592, endPoint x: 310, endPoint y: 625, distance: 33.0
click at [310, 625] on img at bounding box center [322, 605] width 108 height 148
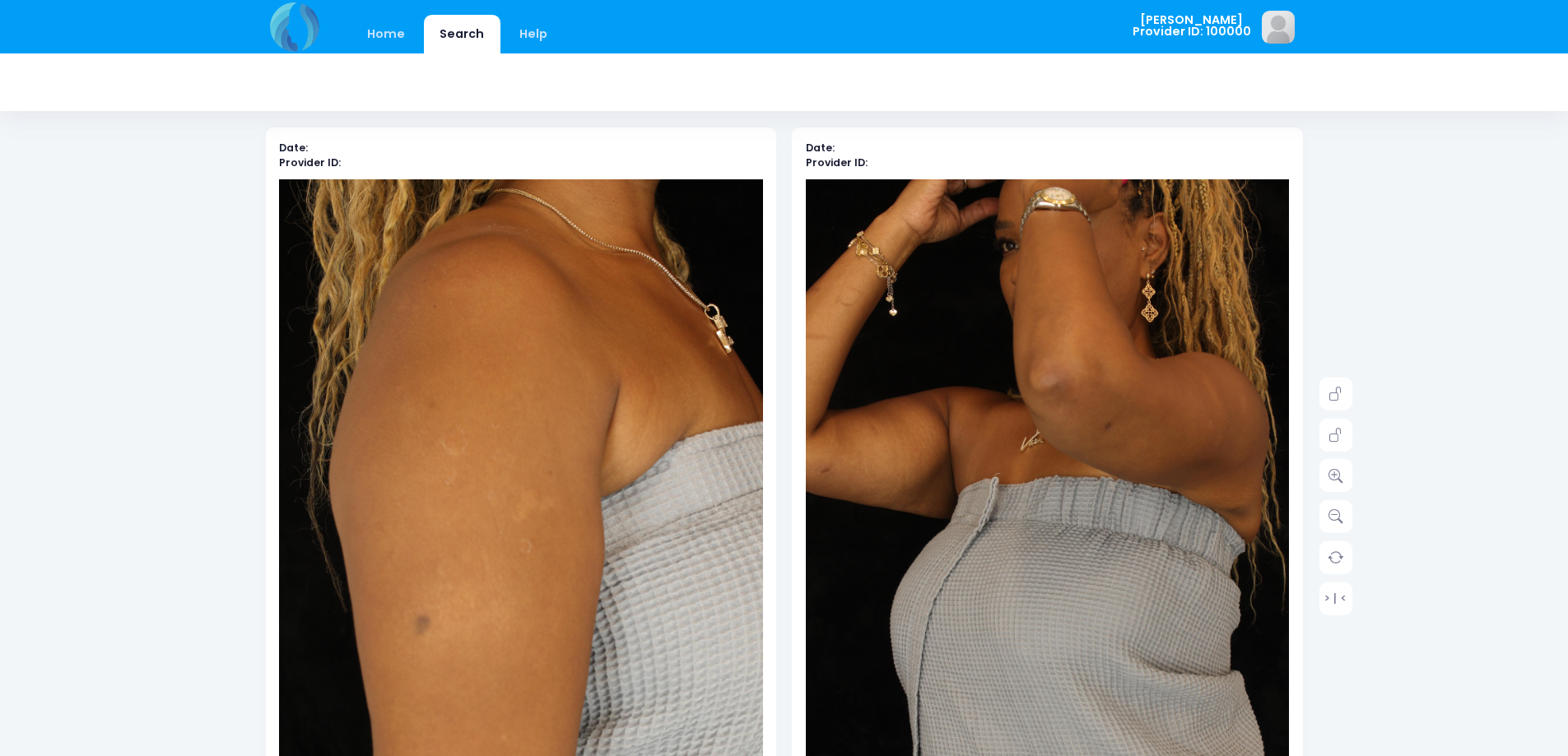
scroll to position [74, 0]
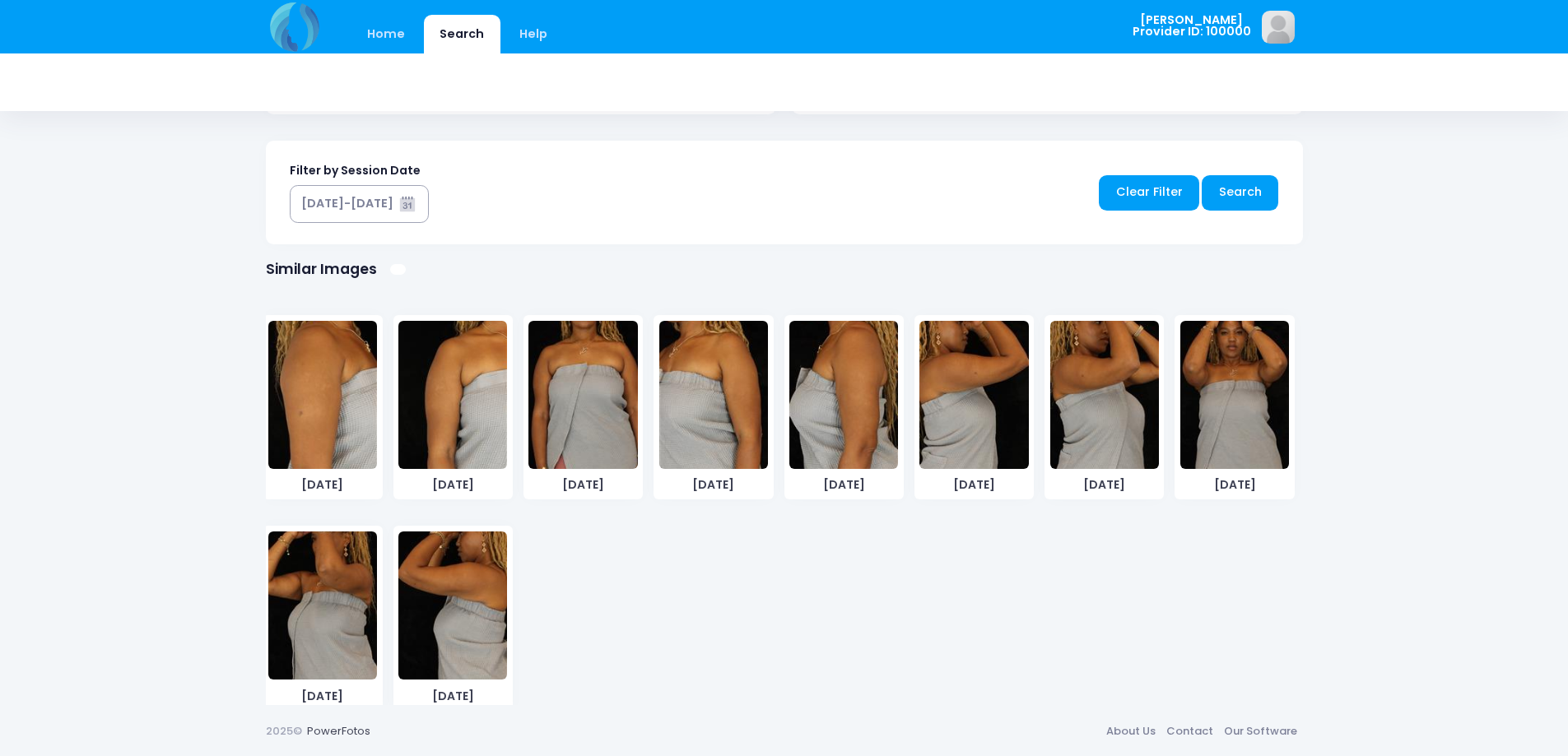
click at [443, 603] on img at bounding box center [452, 605] width 108 height 148
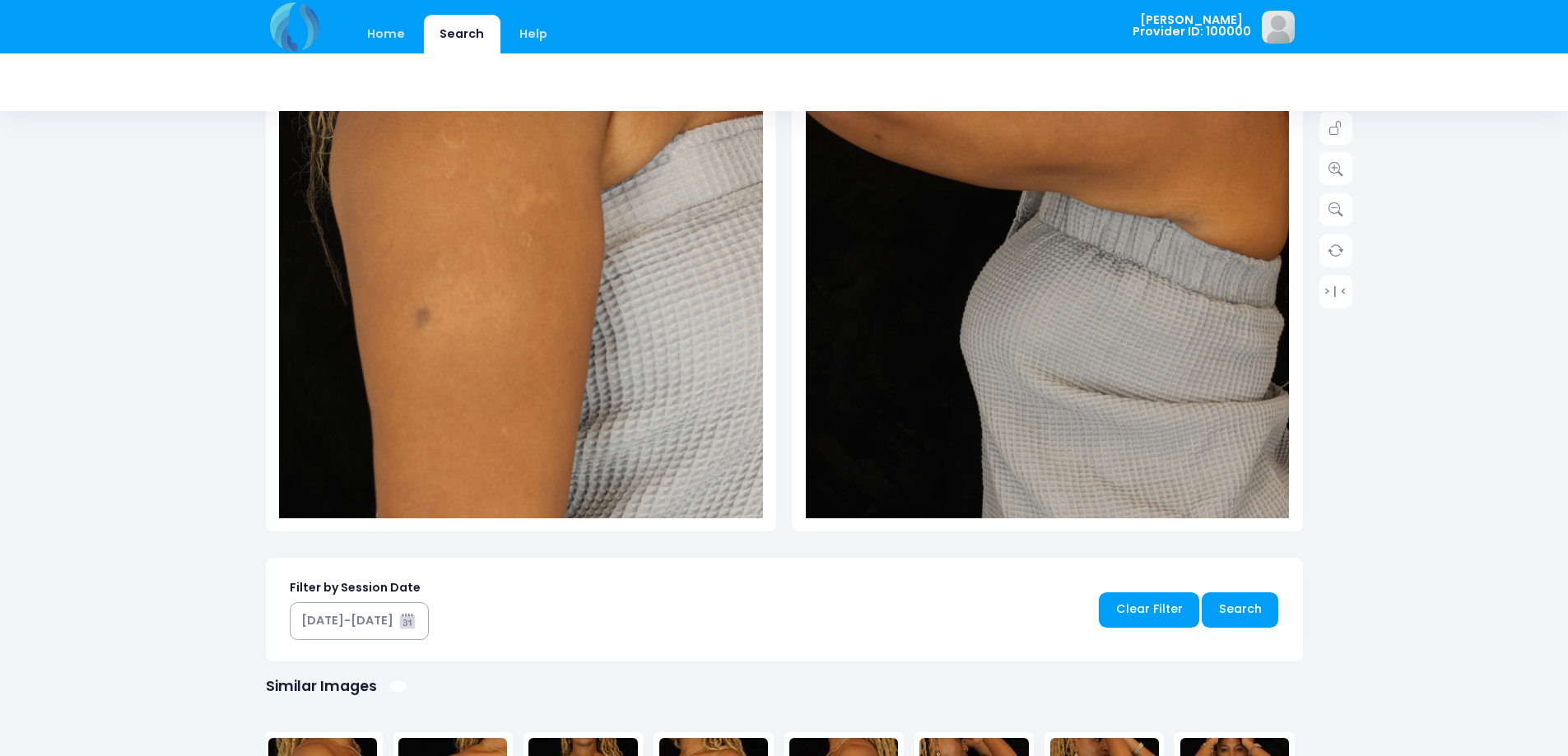
scroll to position [801, 0]
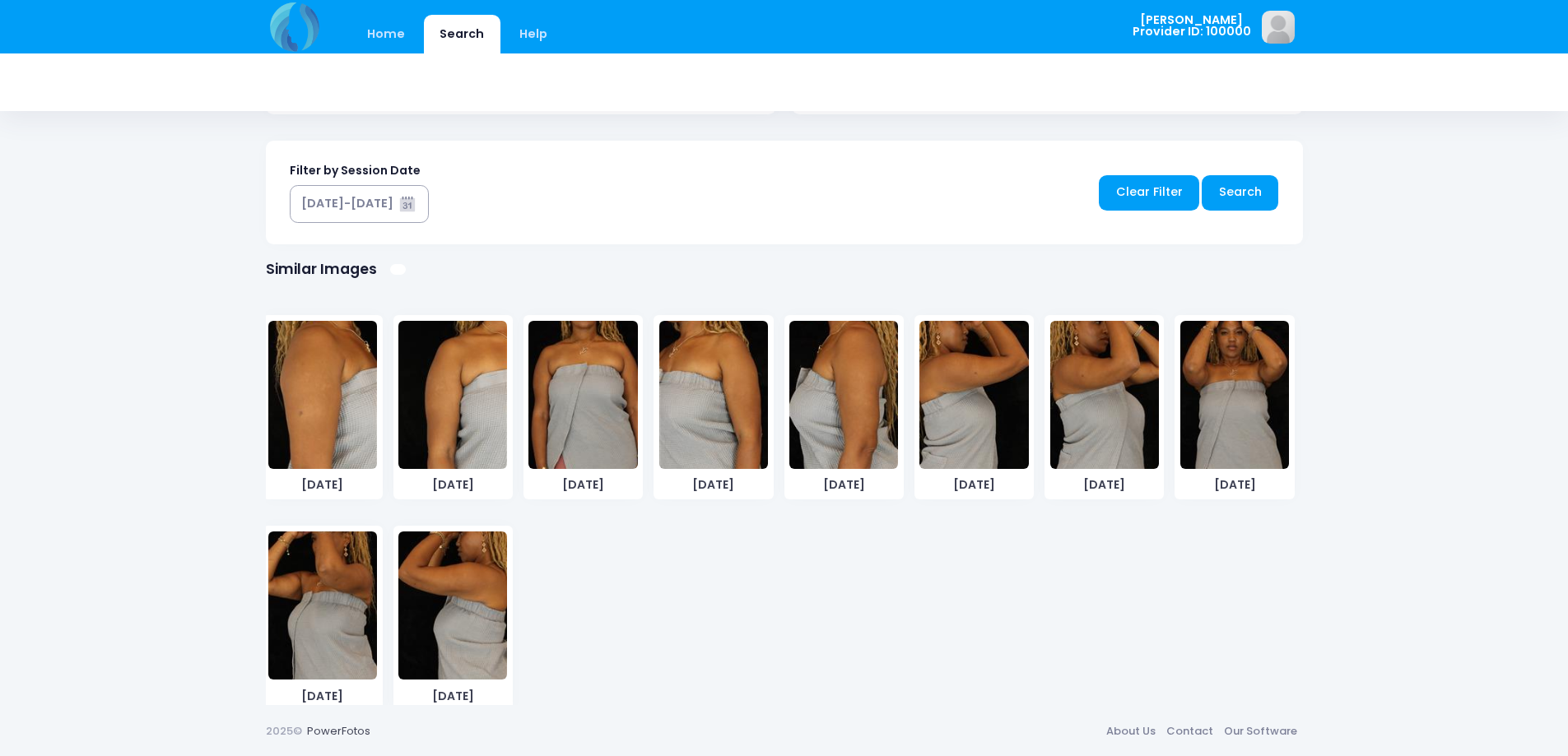
click at [1224, 380] on img at bounding box center [1234, 395] width 108 height 148
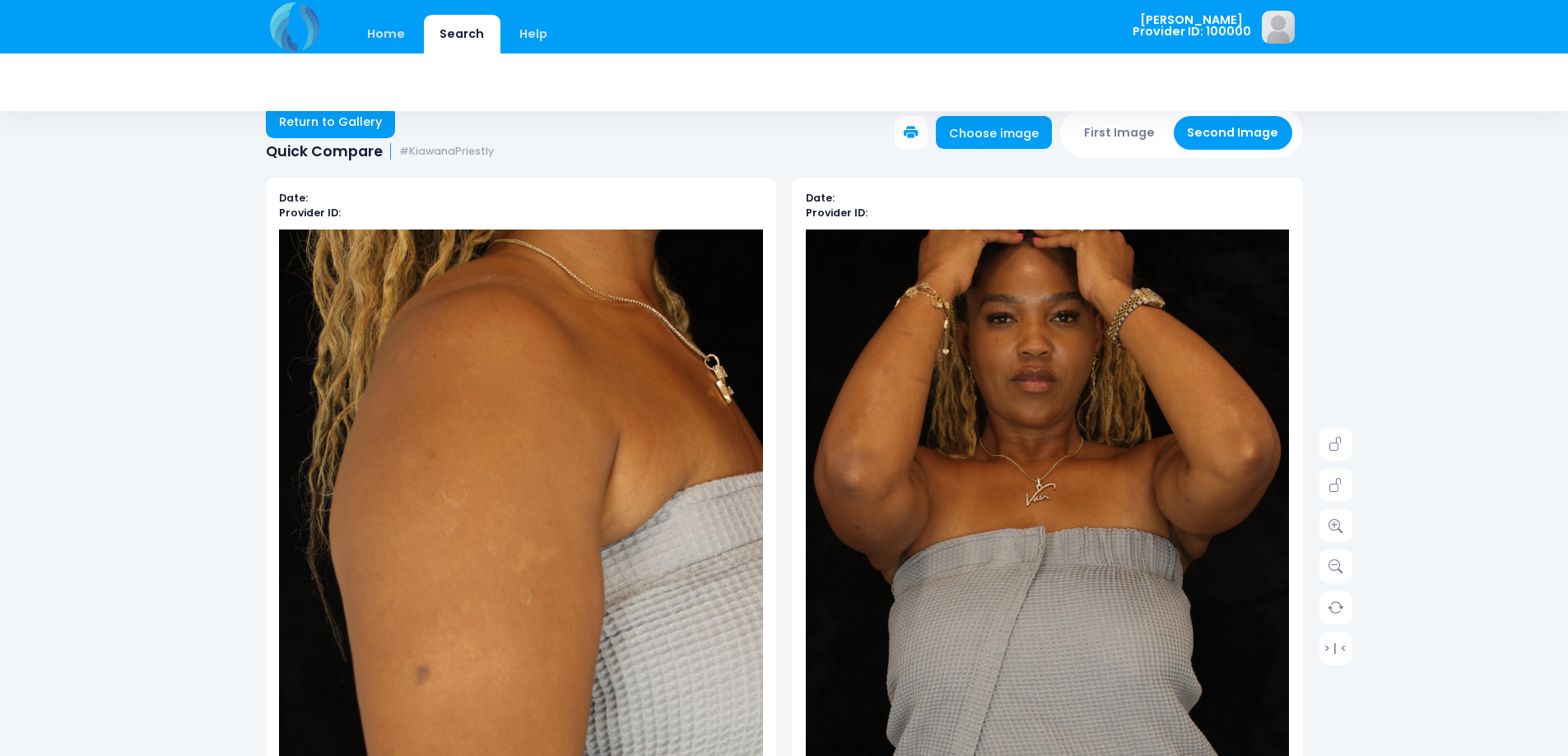
scroll to position [0, 0]
